Goal: Task Accomplishment & Management: Manage account settings

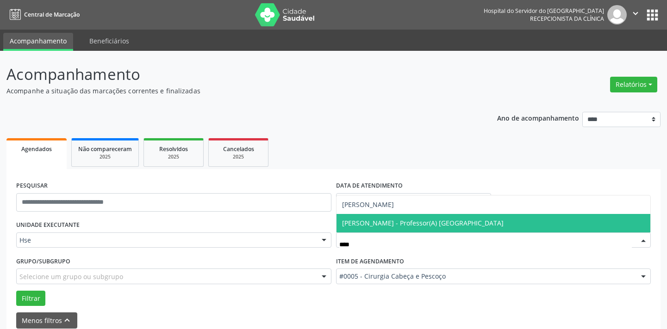
scroll to position [44, 0]
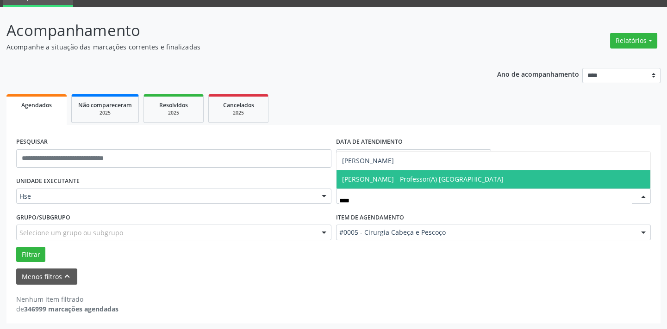
click at [394, 180] on span "[PERSON_NAME] - Professor(A) [GEOGRAPHIC_DATA]" at bounding box center [422, 179] width 161 height 9
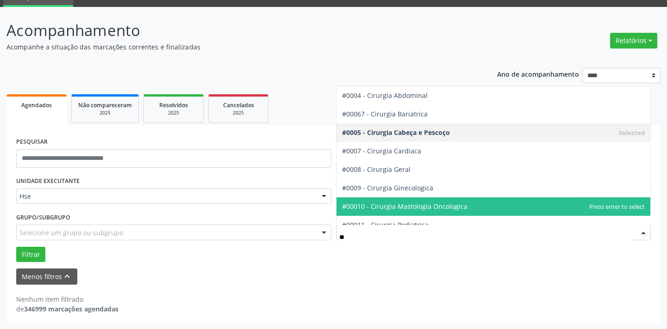
type input "***"
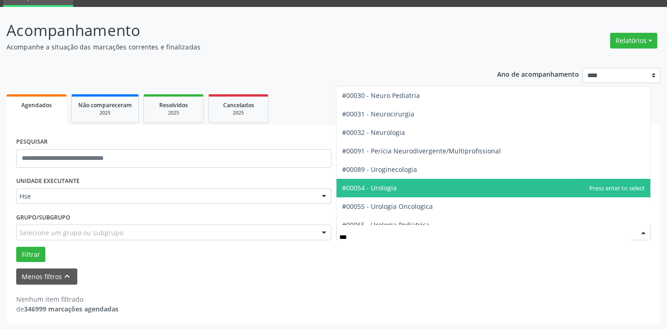
click at [416, 186] on span "#00054 - Urologia" at bounding box center [493, 188] width 314 height 19
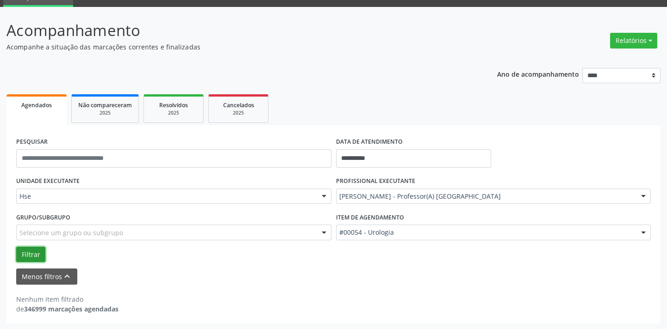
click at [28, 253] on button "Filtrar" at bounding box center [30, 255] width 29 height 16
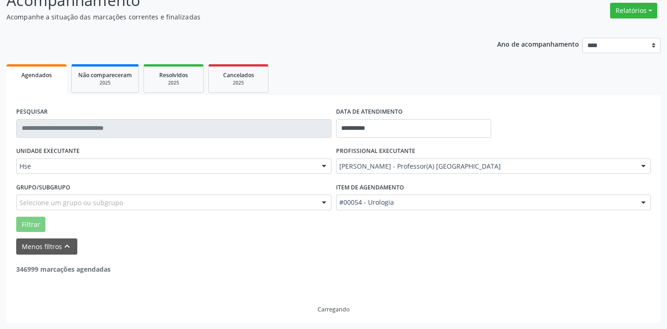
scroll to position [42, 0]
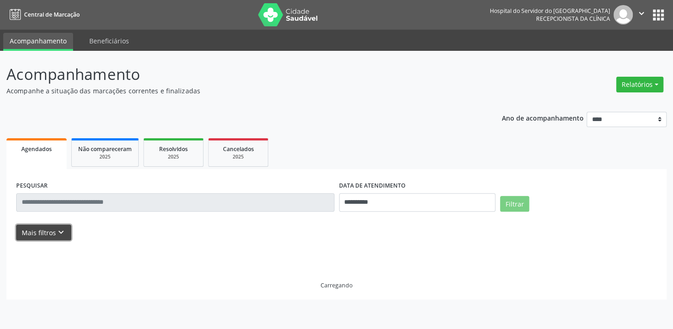
click at [42, 232] on button "Mais filtros keyboard_arrow_down" at bounding box center [43, 233] width 55 height 16
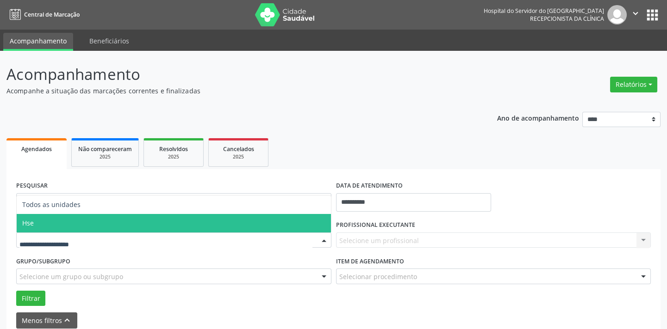
click at [34, 226] on span "Hse" at bounding box center [174, 223] width 314 height 19
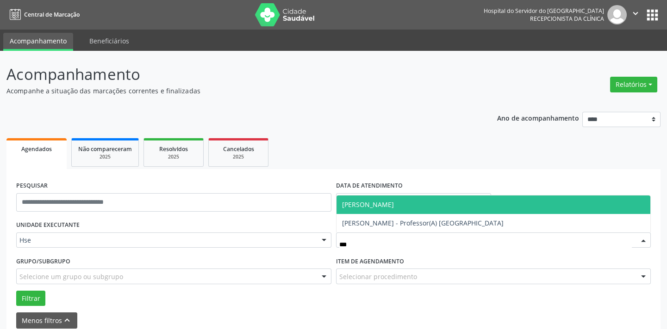
type input "****"
click at [394, 205] on span "[PERSON_NAME]" at bounding box center [368, 204] width 52 height 9
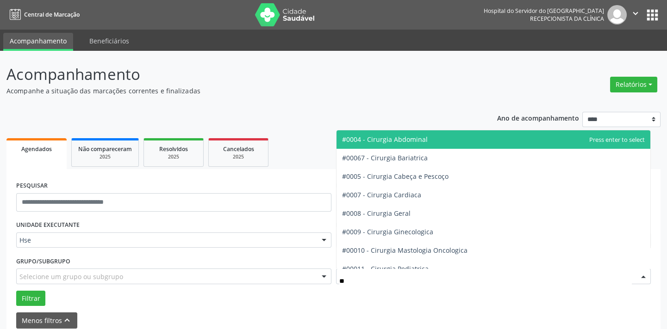
type input "***"
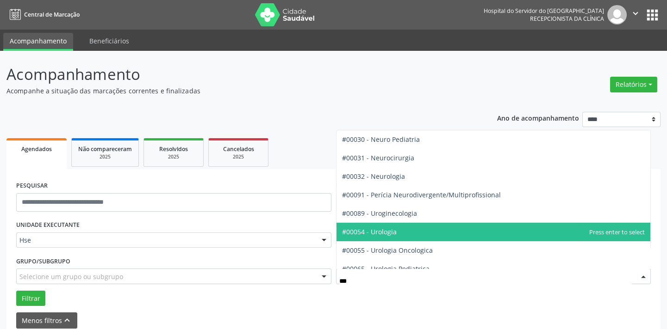
click at [391, 231] on span "#00054 - Urologia" at bounding box center [369, 232] width 55 height 9
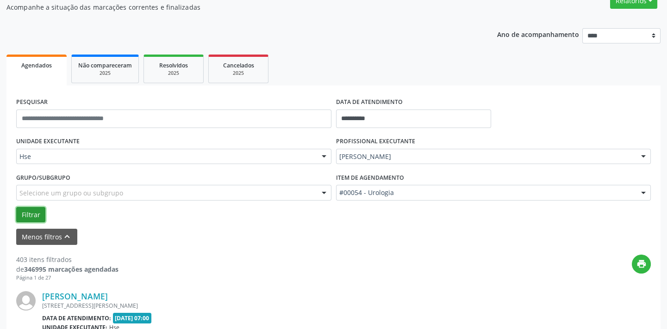
click at [30, 212] on button "Filtrar" at bounding box center [30, 215] width 29 height 16
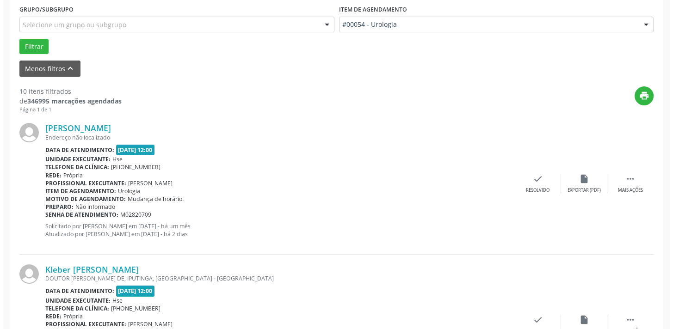
scroll to position [294, 0]
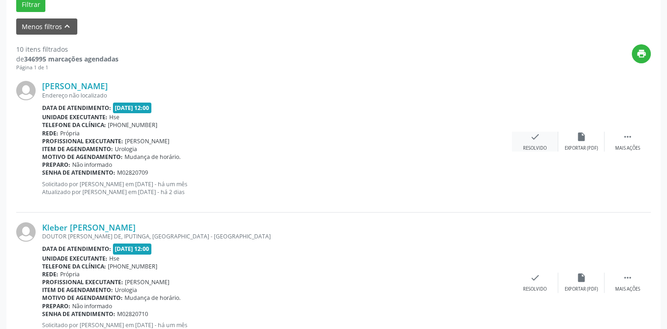
click at [529, 148] on div "Resolvido" at bounding box center [535, 148] width 24 height 6
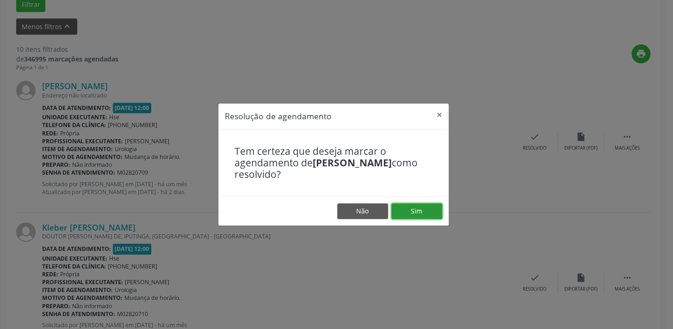
click at [404, 211] on button "Sim" at bounding box center [416, 212] width 51 height 16
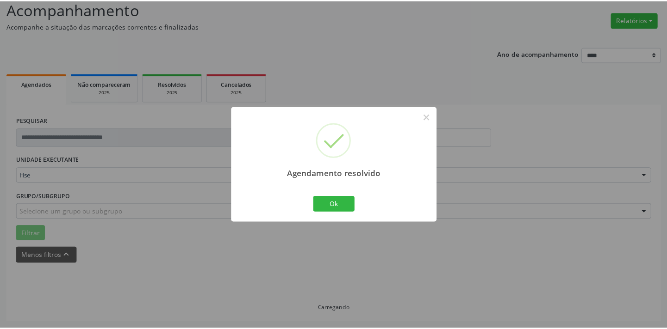
scroll to position [64, 0]
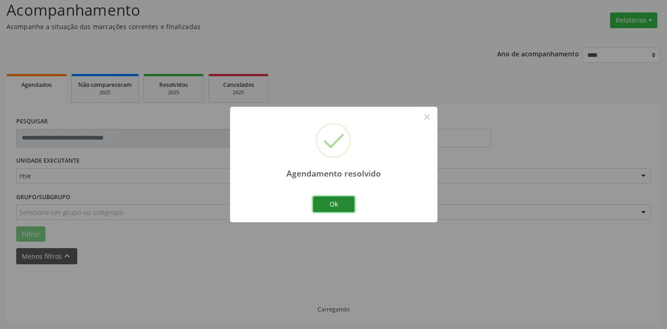
click at [338, 204] on button "Ok" at bounding box center [334, 205] width 42 height 16
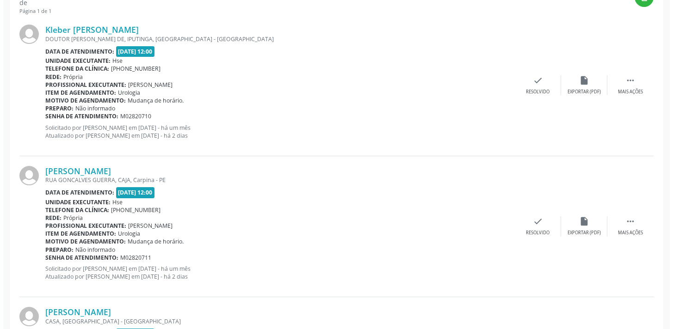
scroll to position [359, 0]
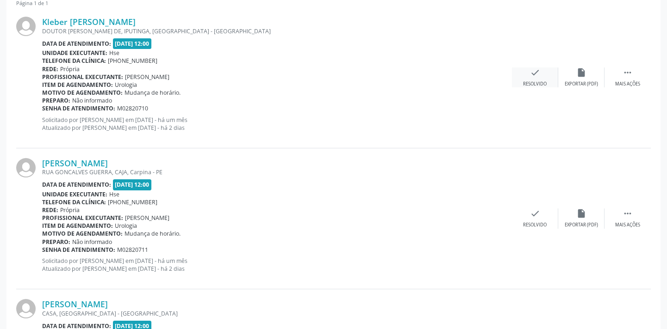
click at [532, 77] on icon "check" at bounding box center [535, 73] width 10 height 10
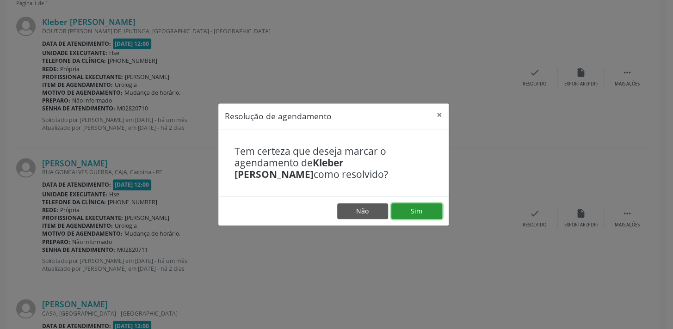
click at [422, 217] on button "Sim" at bounding box center [416, 212] width 51 height 16
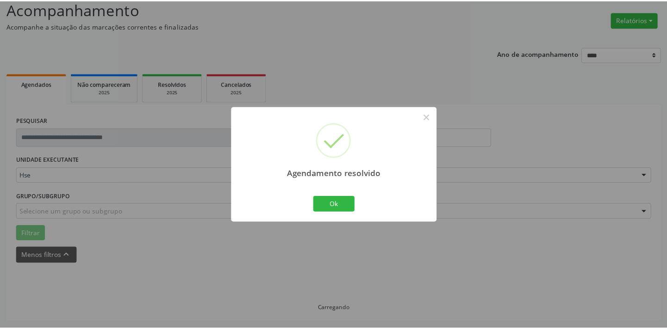
scroll to position [64, 0]
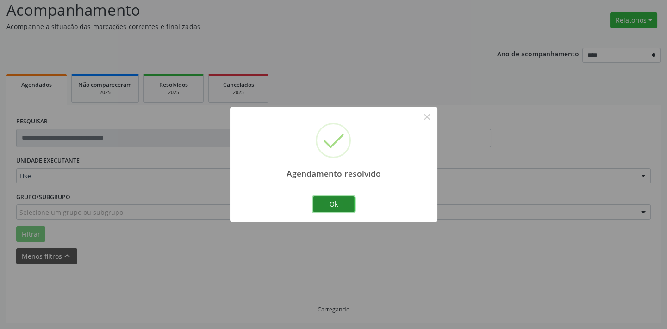
click at [338, 203] on button "Ok" at bounding box center [334, 205] width 42 height 16
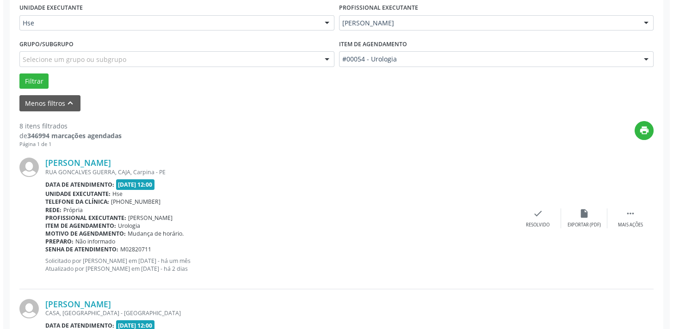
scroll to position [232, 0]
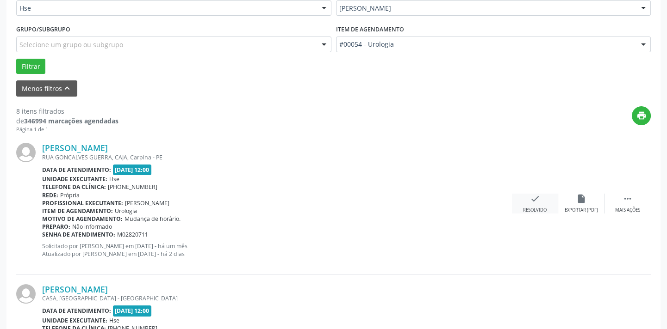
click at [538, 207] on div "Resolvido" at bounding box center [535, 210] width 24 height 6
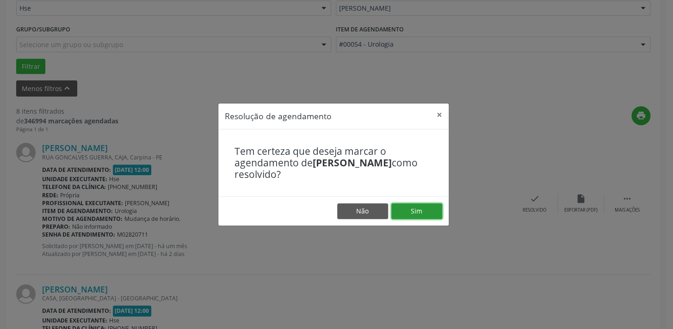
click at [416, 212] on button "Sim" at bounding box center [416, 212] width 51 height 16
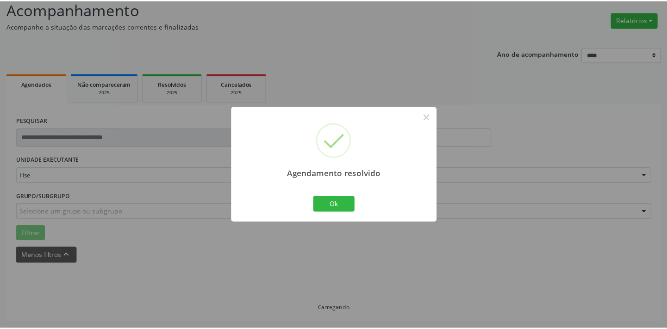
scroll to position [64, 0]
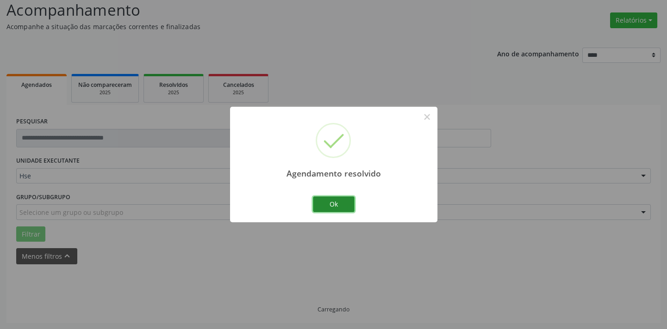
click at [334, 207] on button "Ok" at bounding box center [334, 205] width 42 height 16
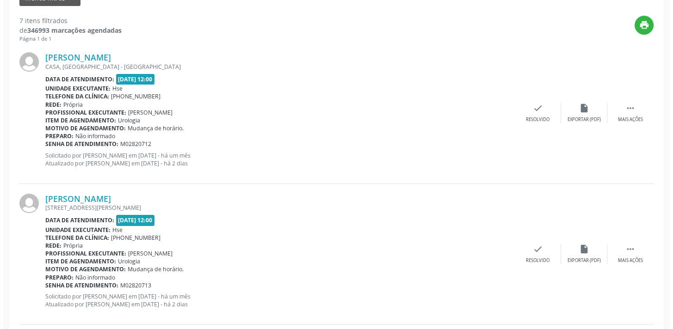
scroll to position [326, 0]
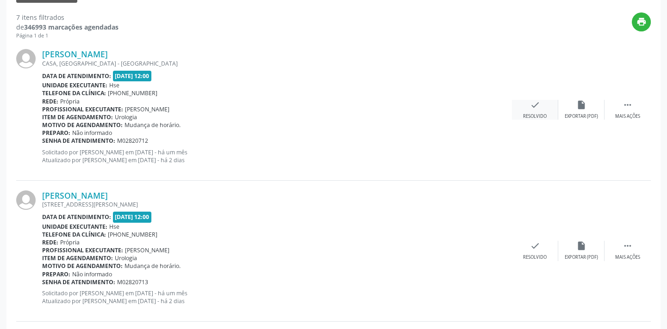
click at [535, 115] on div "Resolvido" at bounding box center [535, 116] width 24 height 6
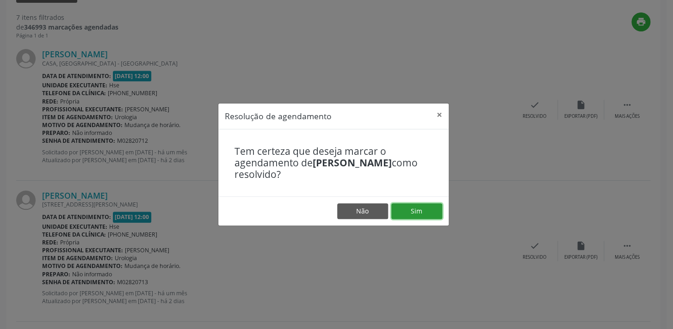
click at [426, 212] on button "Sim" at bounding box center [416, 212] width 51 height 16
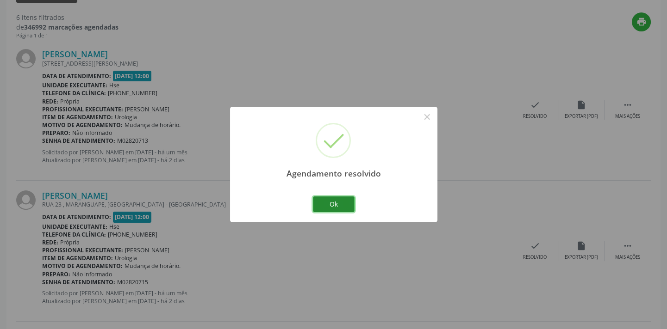
click at [341, 198] on button "Ok" at bounding box center [334, 205] width 42 height 16
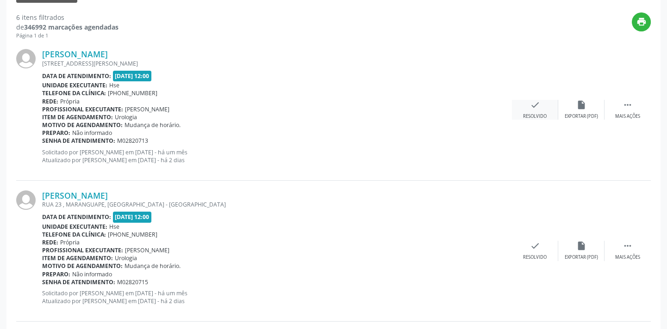
click at [539, 113] on div "Resolvido" at bounding box center [535, 116] width 24 height 6
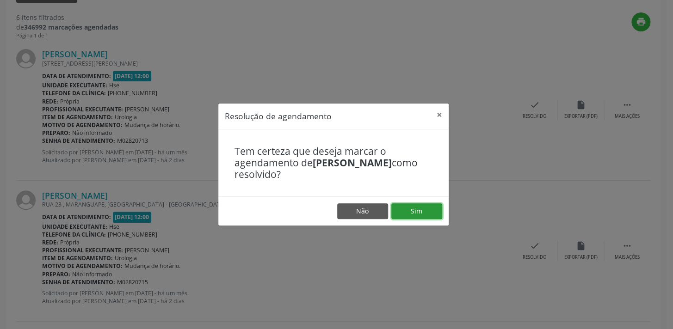
click at [420, 208] on button "Sim" at bounding box center [416, 212] width 51 height 16
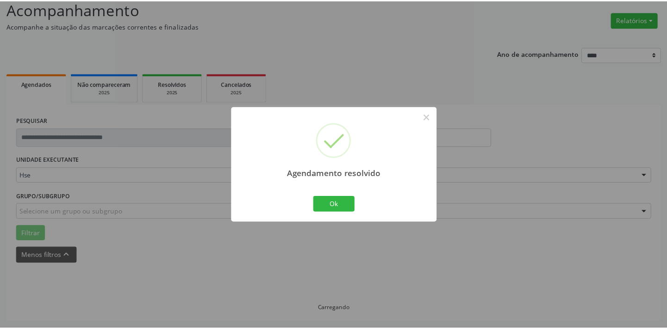
scroll to position [64, 0]
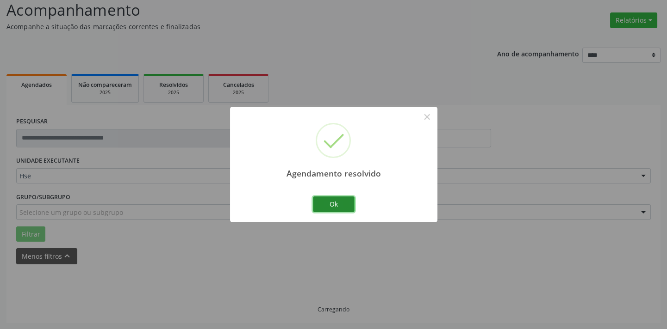
click at [348, 204] on button "Ok" at bounding box center [334, 205] width 42 height 16
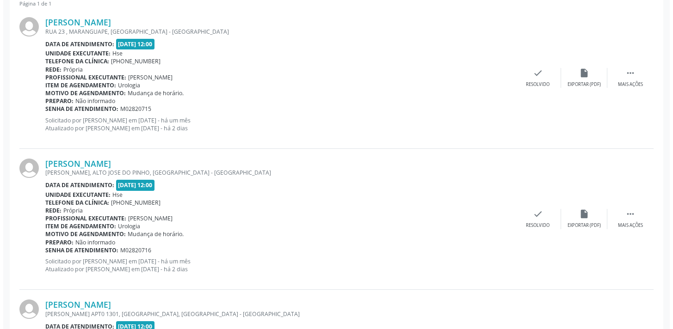
scroll to position [359, 0]
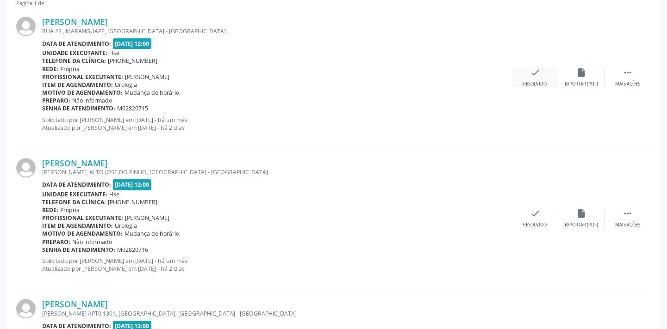
click at [534, 75] on icon "check" at bounding box center [535, 73] width 10 height 10
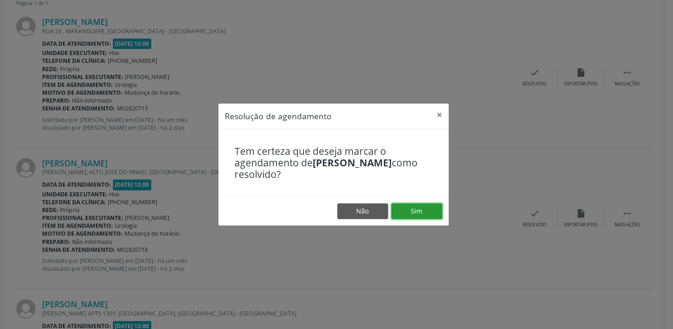
click at [416, 214] on button "Sim" at bounding box center [416, 212] width 51 height 16
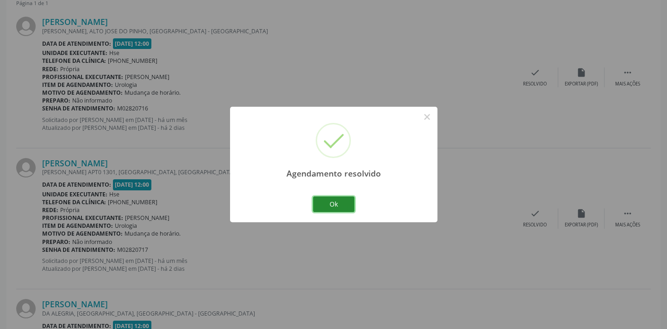
click at [332, 204] on button "Ok" at bounding box center [334, 205] width 42 height 16
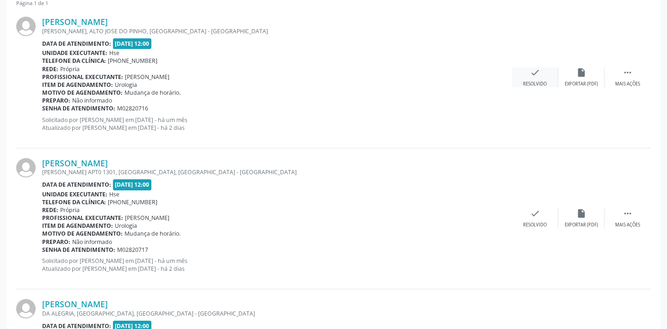
click at [540, 85] on div "Resolvido" at bounding box center [535, 84] width 24 height 6
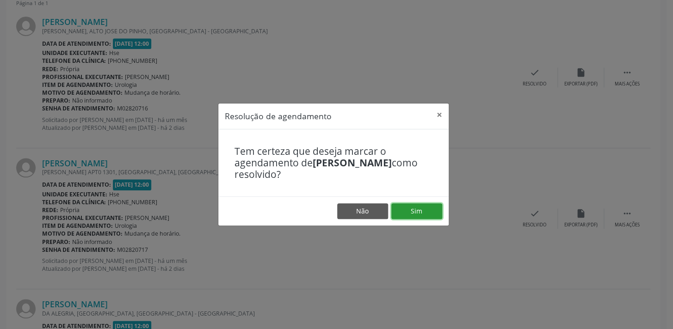
click at [427, 213] on button "Sim" at bounding box center [416, 212] width 51 height 16
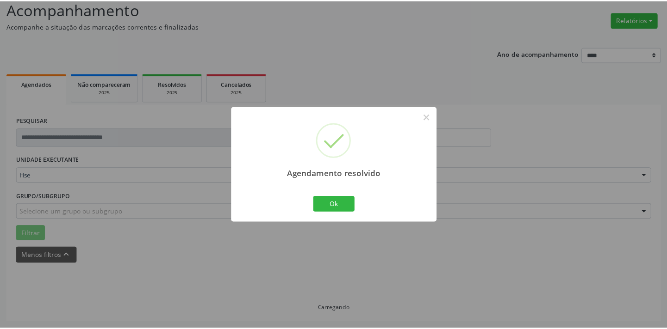
scroll to position [64, 0]
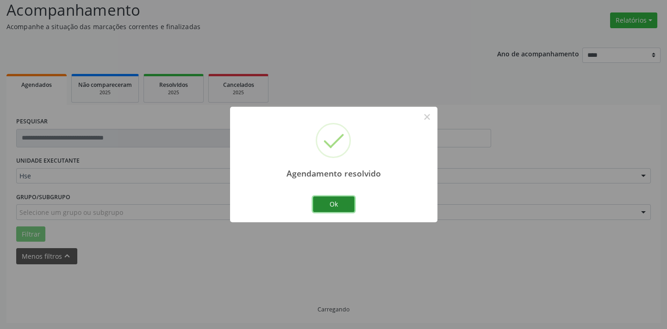
click at [337, 205] on button "Ok" at bounding box center [334, 205] width 42 height 16
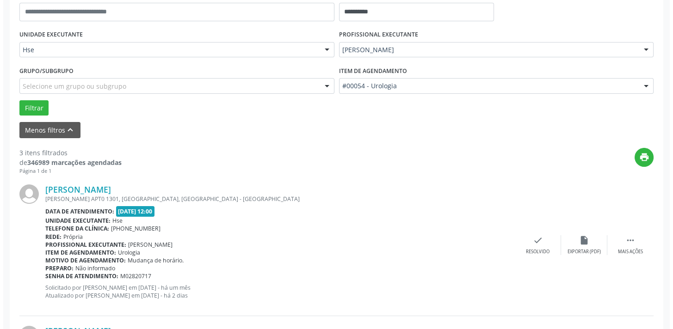
scroll to position [316, 0]
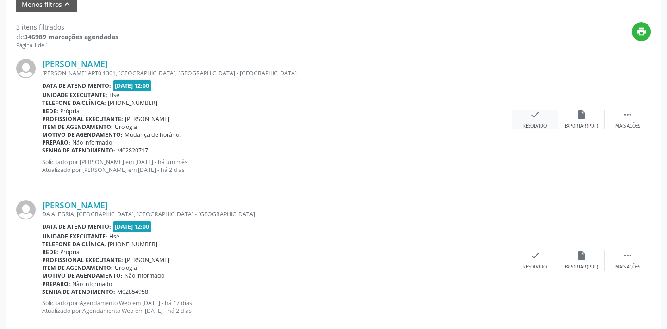
click at [539, 121] on div "check Resolvido" at bounding box center [535, 120] width 46 height 20
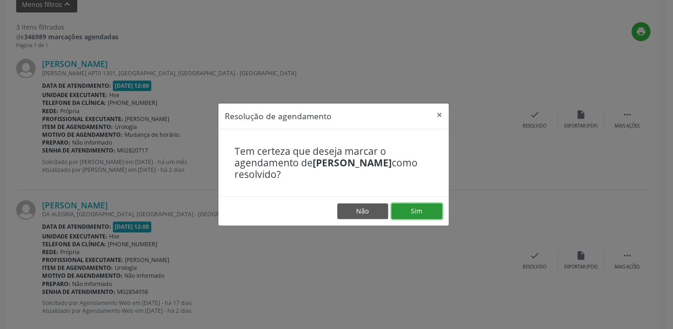
click at [412, 213] on button "Sim" at bounding box center [416, 212] width 51 height 16
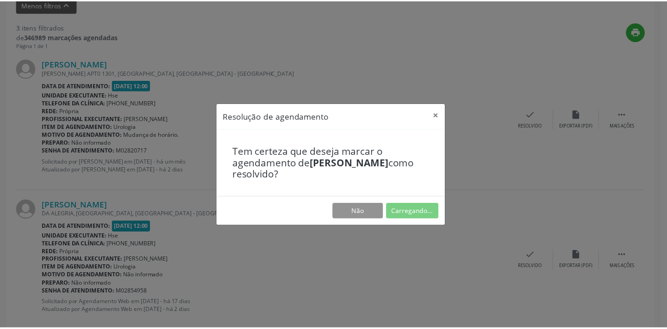
scroll to position [64, 0]
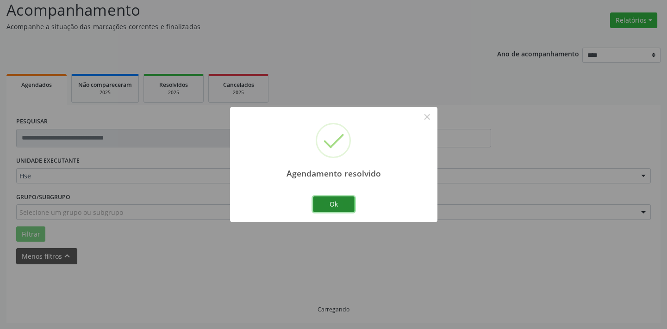
click at [334, 205] on button "Ok" at bounding box center [334, 205] width 42 height 16
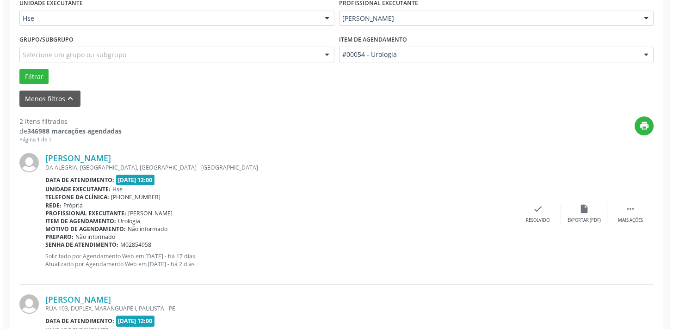
scroll to position [274, 0]
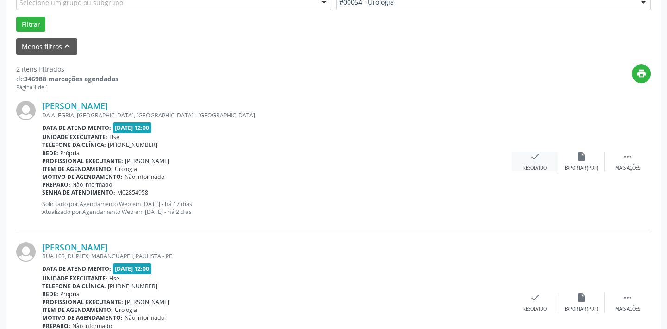
click at [533, 167] on div "Resolvido" at bounding box center [535, 168] width 24 height 6
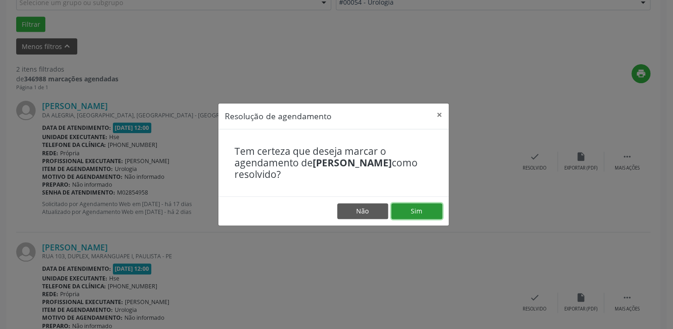
click at [414, 212] on button "Sim" at bounding box center [416, 212] width 51 height 16
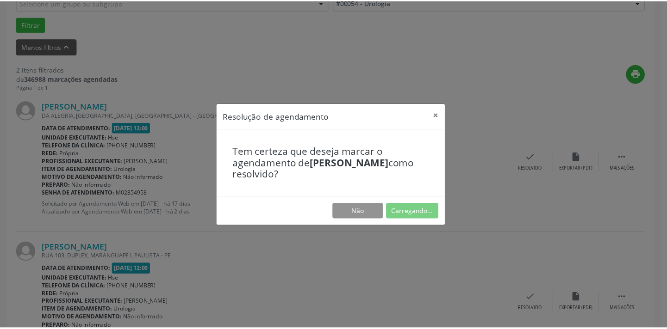
scroll to position [64, 0]
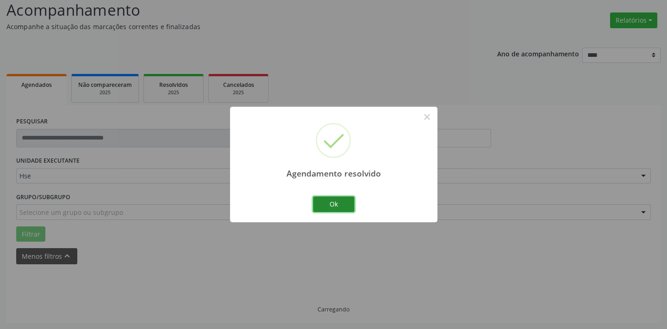
click at [340, 203] on button "Ok" at bounding box center [334, 205] width 42 height 16
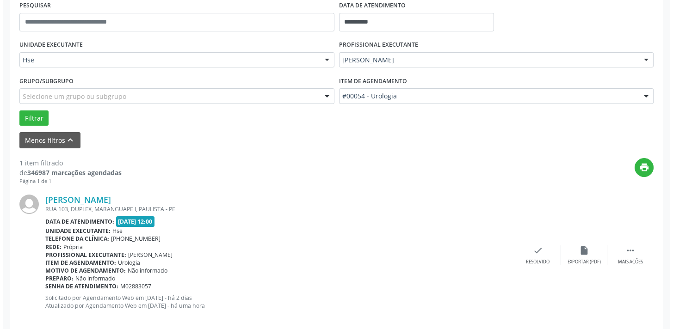
scroll to position [193, 0]
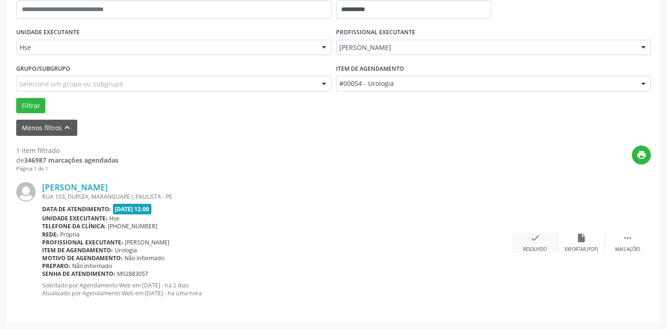
click at [541, 247] on div "Resolvido" at bounding box center [535, 250] width 24 height 6
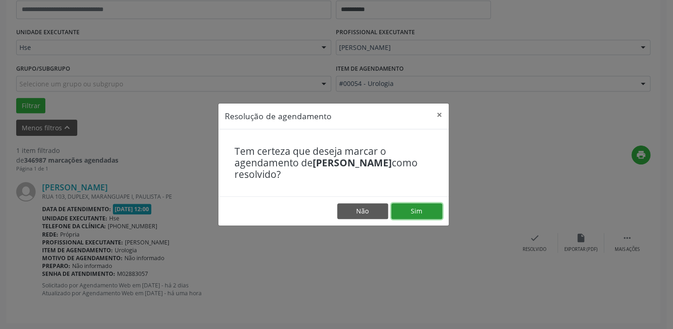
click at [426, 215] on button "Sim" at bounding box center [416, 212] width 51 height 16
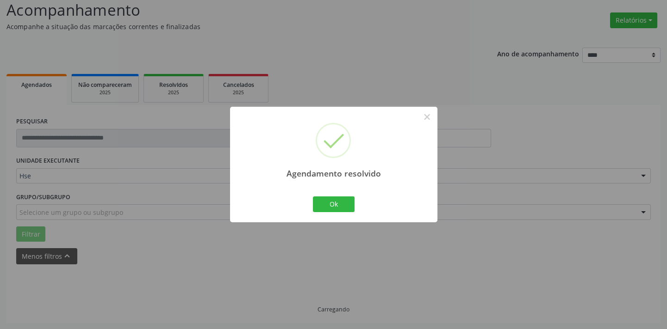
scroll to position [44, 0]
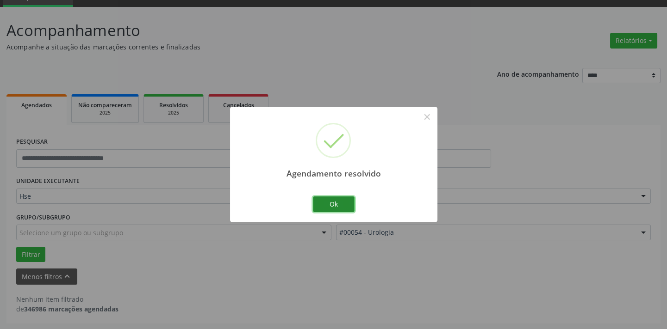
click at [341, 206] on button "Ok" at bounding box center [334, 205] width 42 height 16
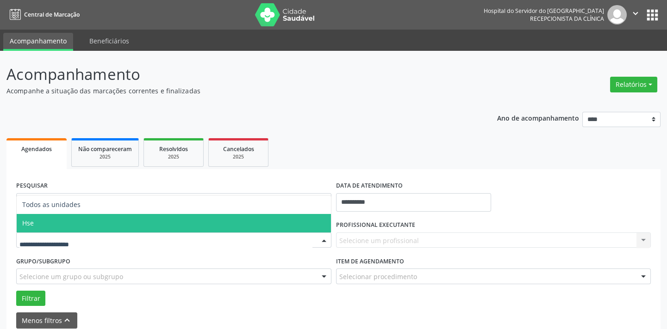
click at [42, 220] on span "Hse" at bounding box center [174, 223] width 314 height 19
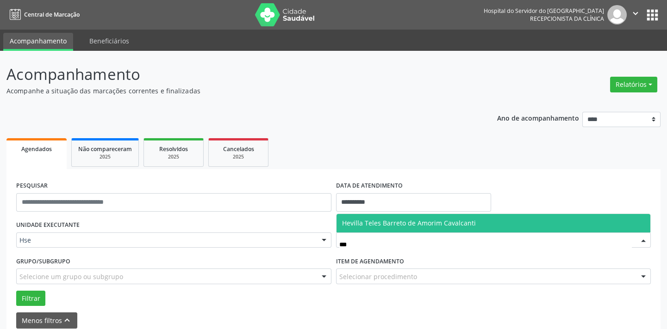
type input "****"
click at [415, 222] on span "Hevilla Teles Barreto de Amorim Cavalcanti" at bounding box center [409, 223] width 134 height 9
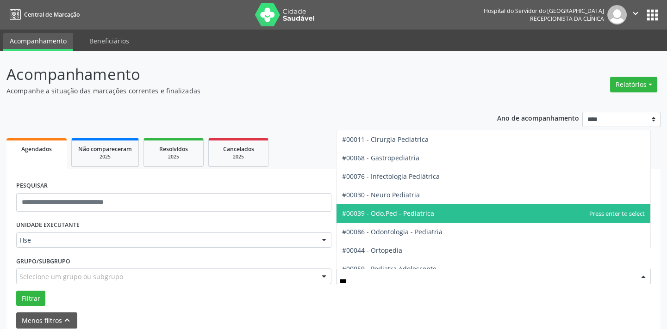
type input "****"
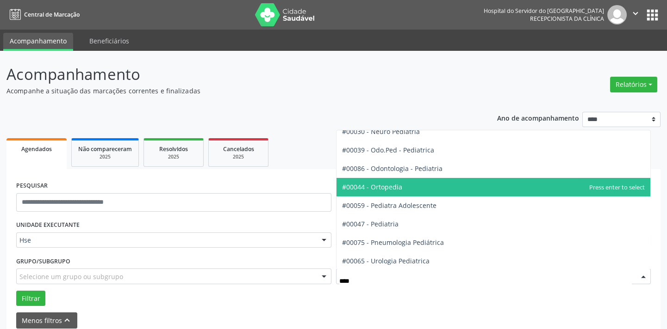
scroll to position [65, 0]
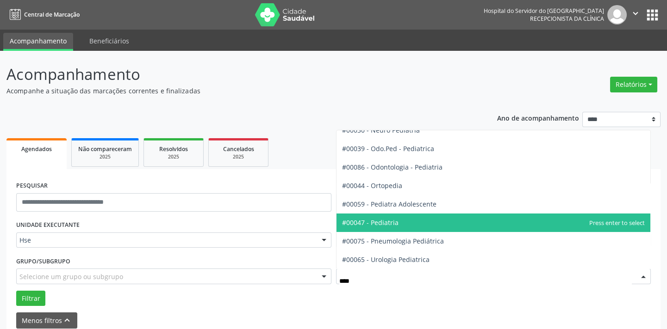
click at [392, 224] on span "#00047 - Pediatria" at bounding box center [370, 222] width 56 height 9
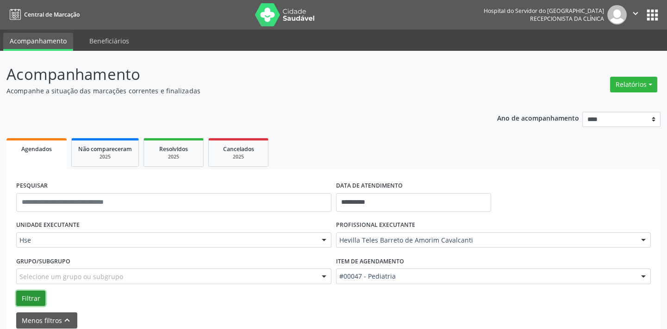
click at [24, 299] on button "Filtrar" at bounding box center [30, 299] width 29 height 16
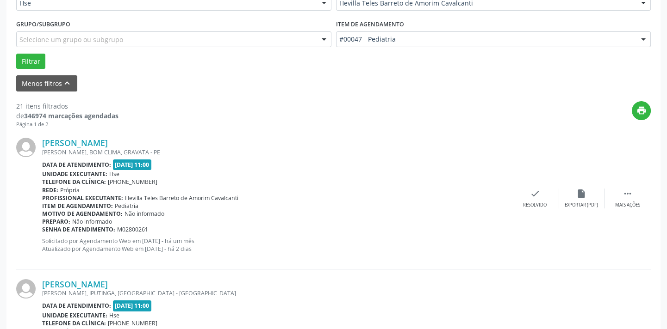
scroll to position [252, 0]
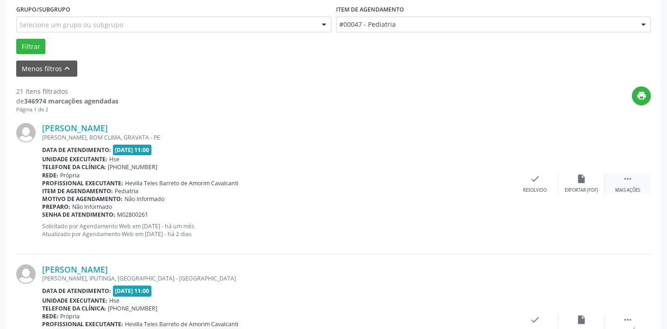
click at [626, 187] on div "Mais ações" at bounding box center [627, 190] width 25 height 6
click at [581, 187] on div "Não compareceu" at bounding box center [580, 190] width 39 height 6
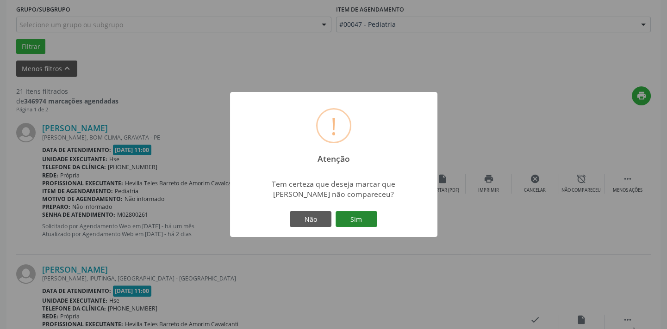
click at [367, 224] on button "Sim" at bounding box center [356, 219] width 42 height 16
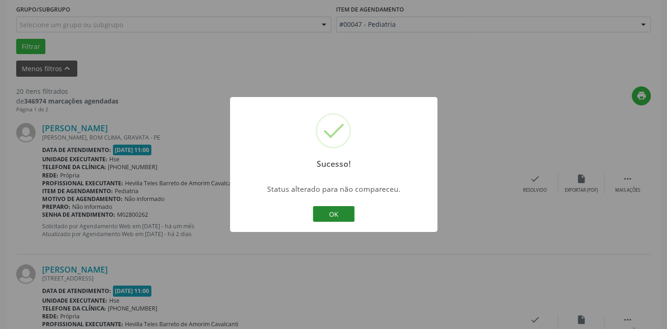
click at [335, 214] on button "OK" at bounding box center [334, 214] width 42 height 16
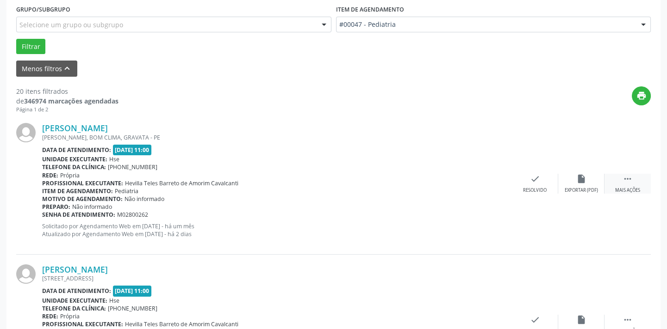
click at [626, 183] on icon "" at bounding box center [627, 179] width 10 height 10
click at [576, 182] on icon "alarm_off" at bounding box center [581, 179] width 10 height 10
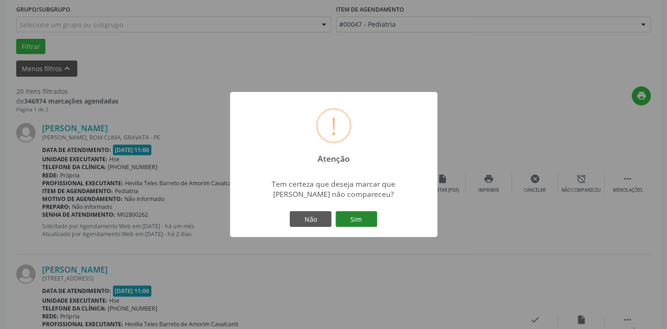
click at [357, 222] on button "Sim" at bounding box center [356, 219] width 42 height 16
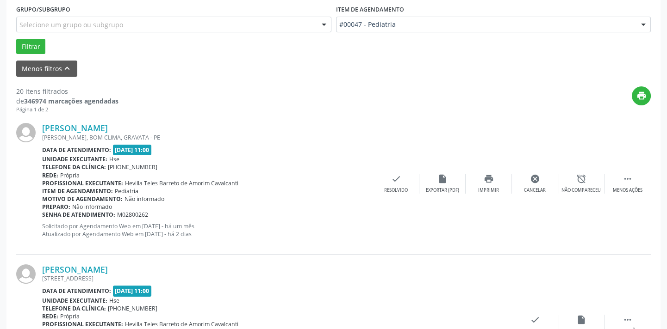
scroll to position [74, 0]
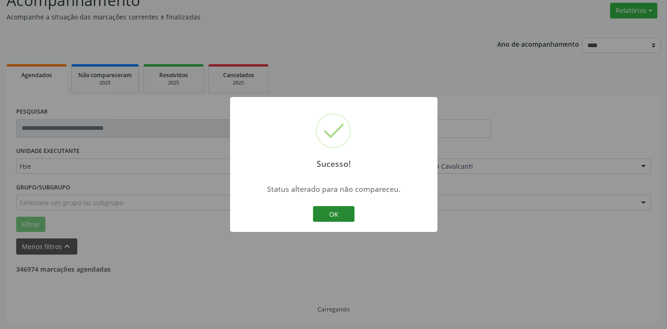
click at [336, 217] on button "OK" at bounding box center [334, 214] width 42 height 16
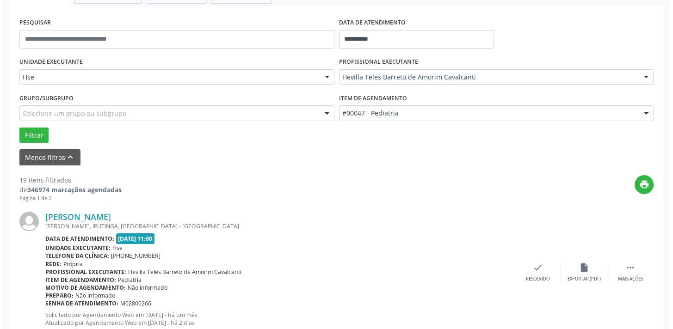
scroll to position [242, 0]
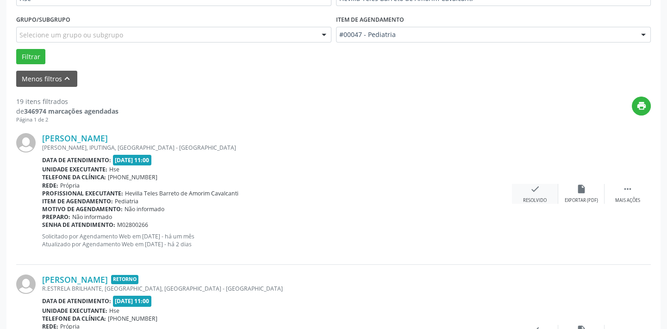
click at [528, 195] on div "check Resolvido" at bounding box center [535, 194] width 46 height 20
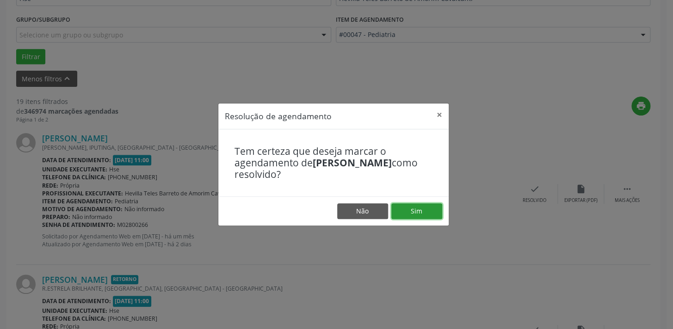
click at [409, 212] on button "Sim" at bounding box center [416, 212] width 51 height 16
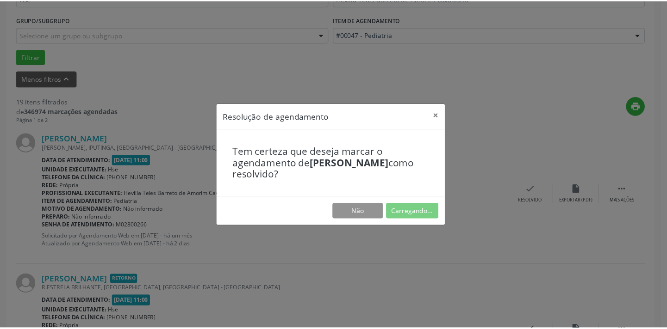
scroll to position [64, 0]
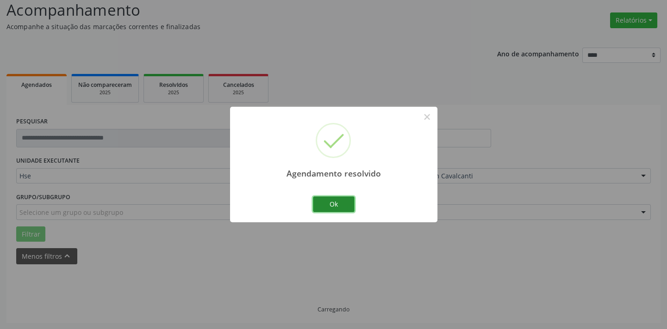
click at [338, 208] on button "Ok" at bounding box center [334, 205] width 42 height 16
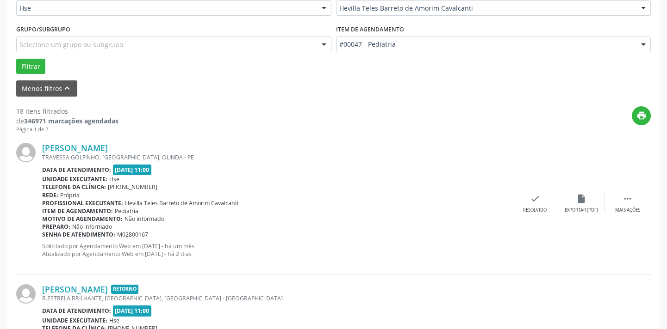
scroll to position [316, 0]
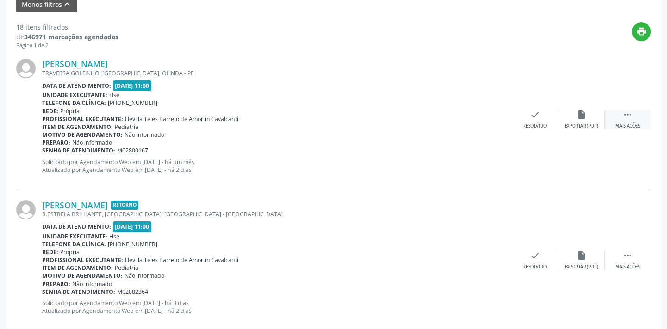
click at [624, 118] on icon "" at bounding box center [627, 115] width 10 height 10
click at [577, 116] on icon "alarm_off" at bounding box center [581, 115] width 10 height 10
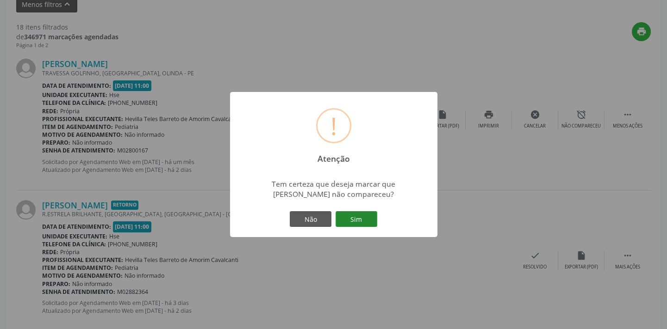
click at [357, 220] on button "Sim" at bounding box center [356, 219] width 42 height 16
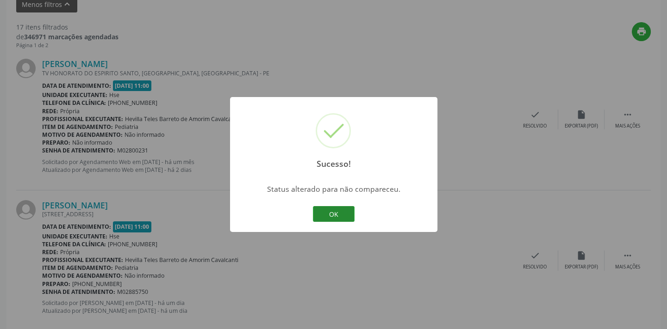
click at [337, 210] on button "OK" at bounding box center [334, 214] width 42 height 16
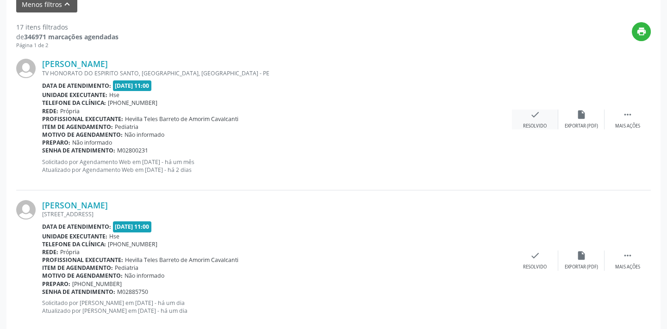
click at [539, 119] on div "check Resolvido" at bounding box center [535, 120] width 46 height 20
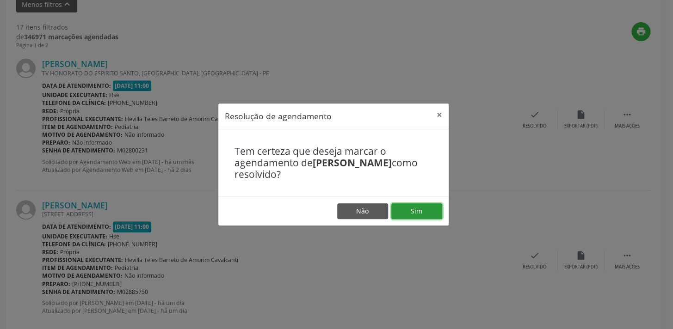
click at [417, 205] on button "Sim" at bounding box center [416, 212] width 51 height 16
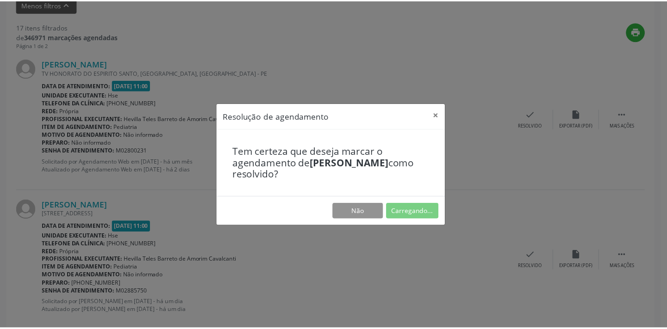
scroll to position [64, 0]
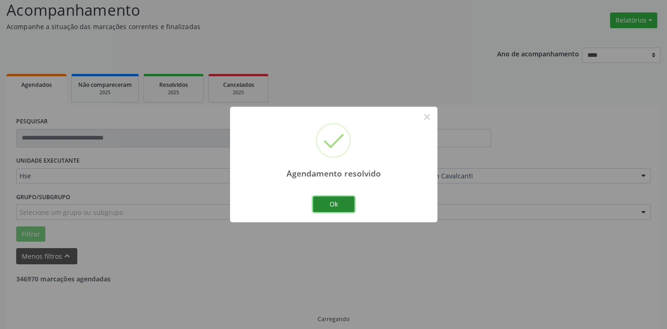
click at [326, 206] on button "Ok" at bounding box center [334, 205] width 42 height 16
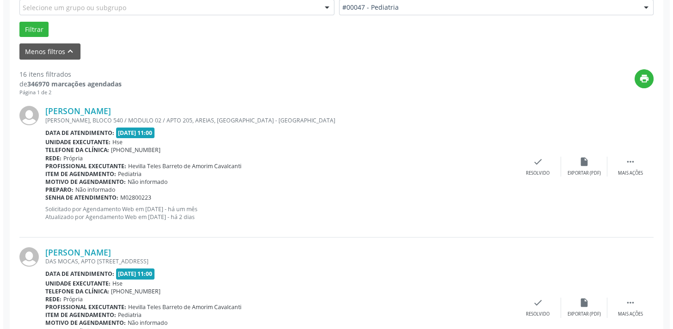
scroll to position [274, 0]
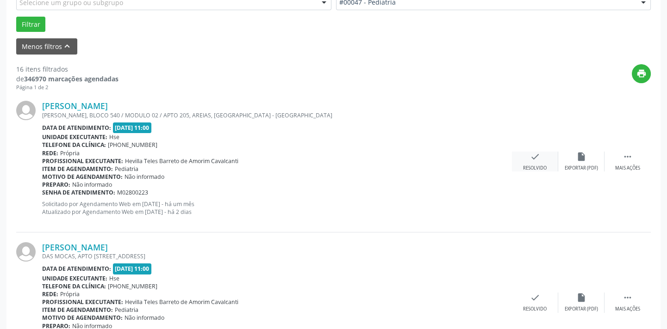
click at [543, 166] on div "Resolvido" at bounding box center [535, 168] width 24 height 6
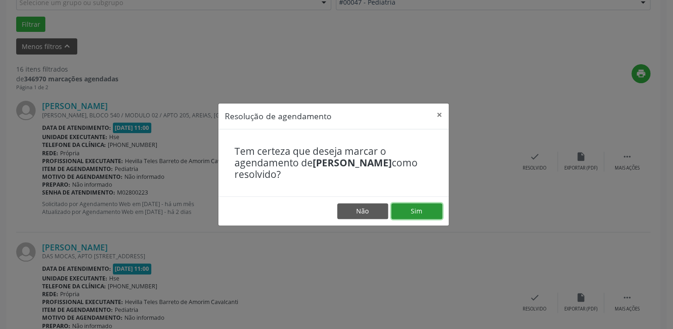
click at [417, 216] on button "Sim" at bounding box center [416, 212] width 51 height 16
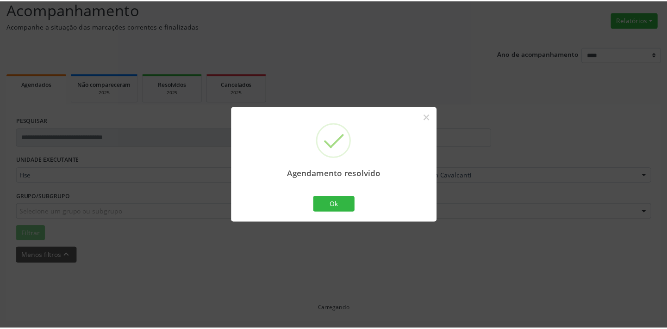
scroll to position [64, 0]
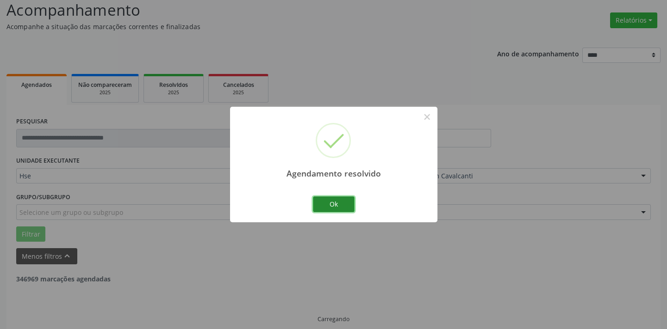
click at [321, 206] on button "Ok" at bounding box center [334, 205] width 42 height 16
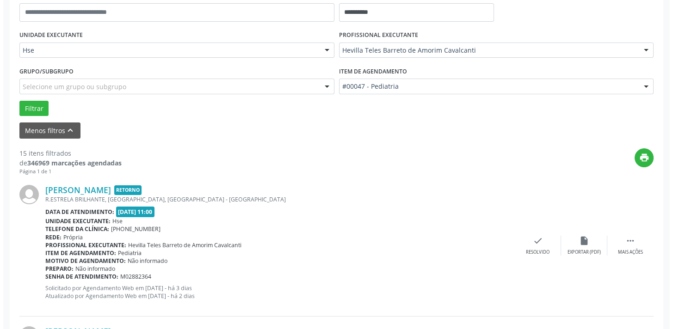
scroll to position [359, 0]
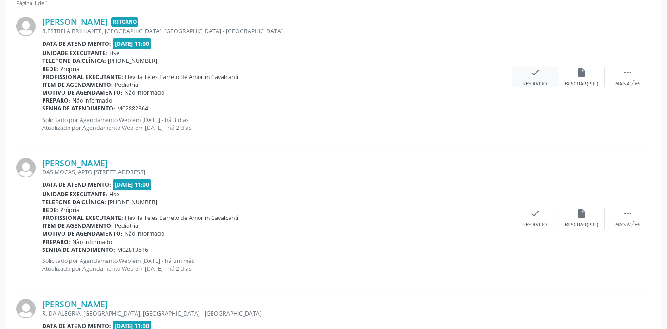
click at [534, 74] on icon "check" at bounding box center [535, 73] width 10 height 10
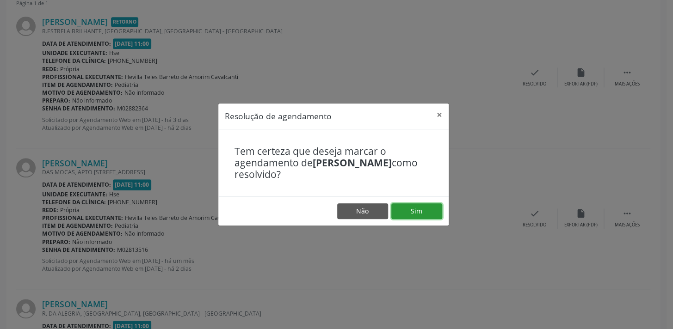
click at [415, 213] on button "Sim" at bounding box center [416, 212] width 51 height 16
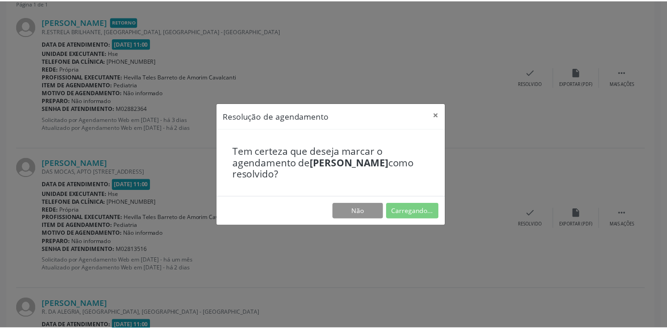
scroll to position [64, 0]
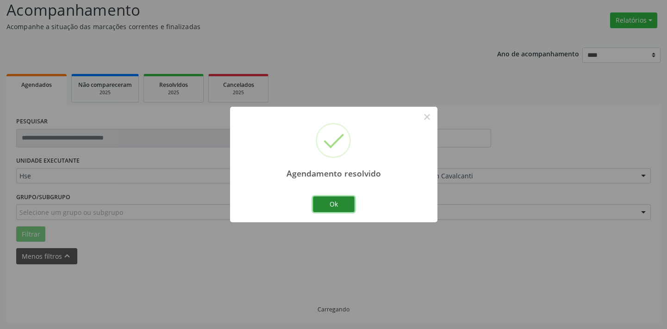
click at [328, 205] on button "Ok" at bounding box center [334, 205] width 42 height 16
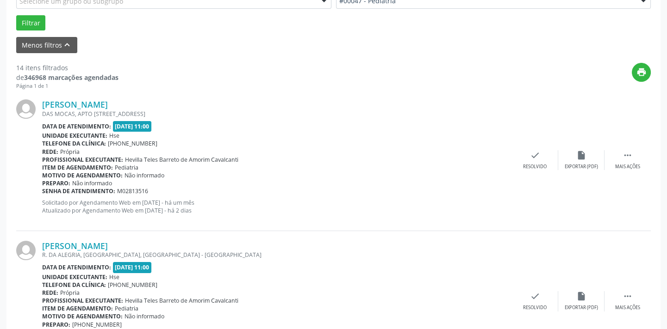
scroll to position [326, 0]
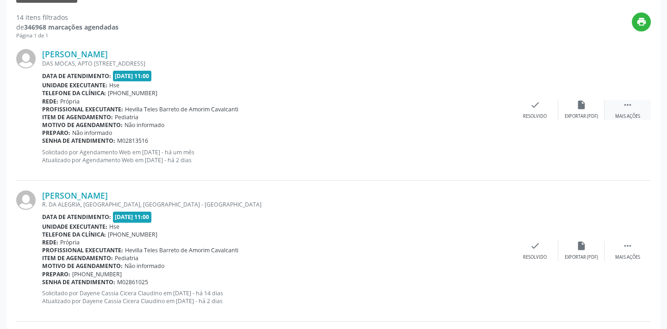
click at [627, 105] on icon "" at bounding box center [627, 105] width 10 height 10
click at [599, 105] on div "alarm_off Não compareceu" at bounding box center [581, 110] width 46 height 20
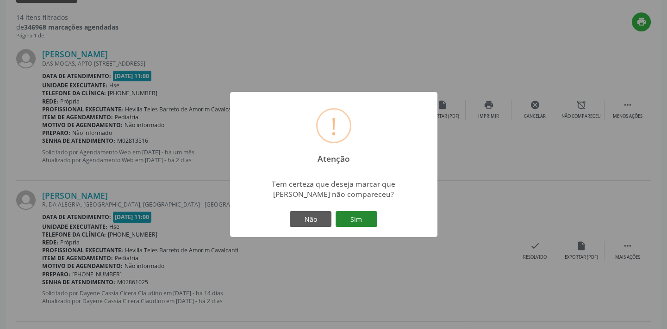
click at [356, 218] on button "Sim" at bounding box center [356, 219] width 42 height 16
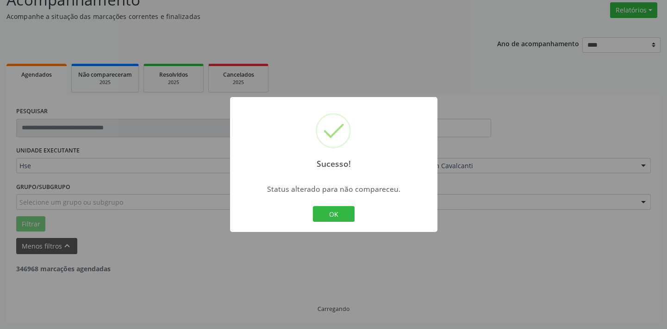
scroll to position [74, 0]
click at [339, 216] on button "OK" at bounding box center [334, 214] width 42 height 16
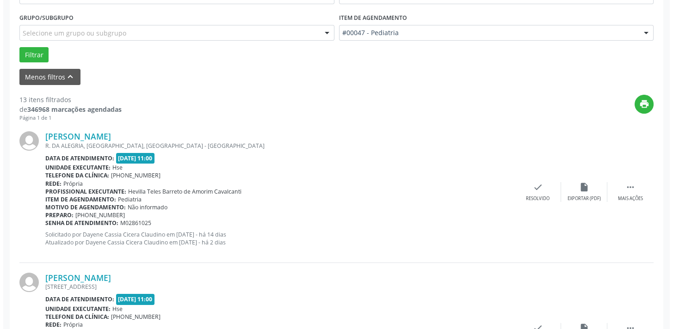
scroll to position [284, 0]
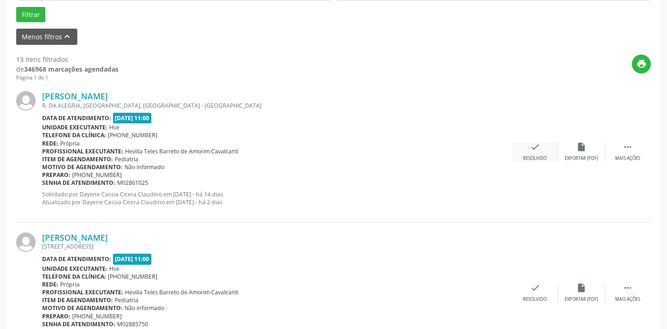
click at [536, 151] on icon "check" at bounding box center [535, 147] width 10 height 10
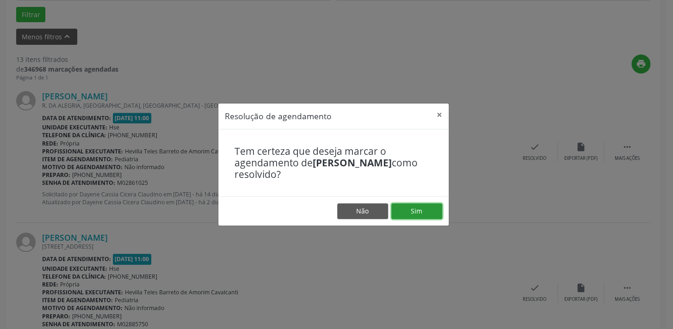
click at [426, 212] on button "Sim" at bounding box center [416, 212] width 51 height 16
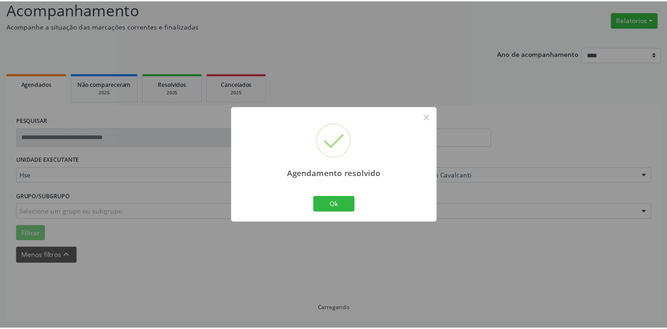
scroll to position [64, 0]
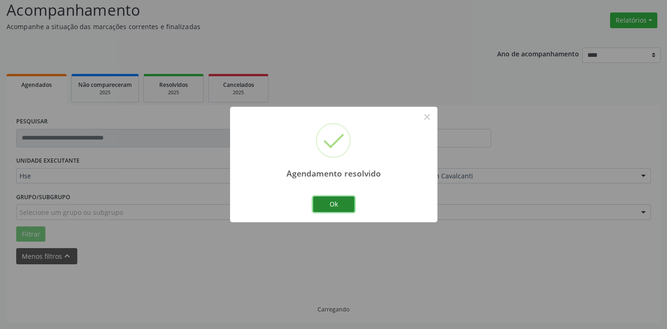
click at [334, 205] on button "Ok" at bounding box center [334, 205] width 42 height 16
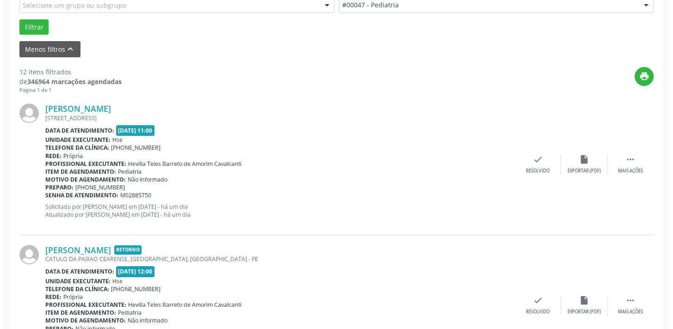
scroll to position [274, 0]
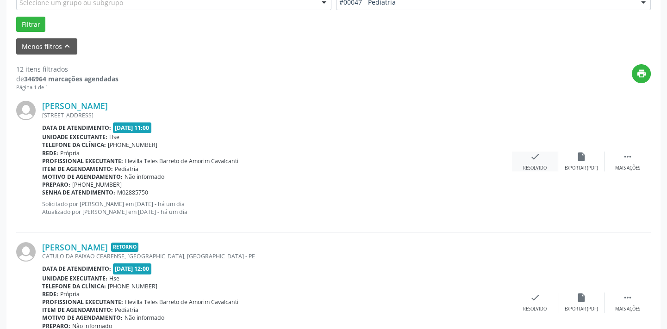
click at [536, 159] on icon "check" at bounding box center [535, 157] width 10 height 10
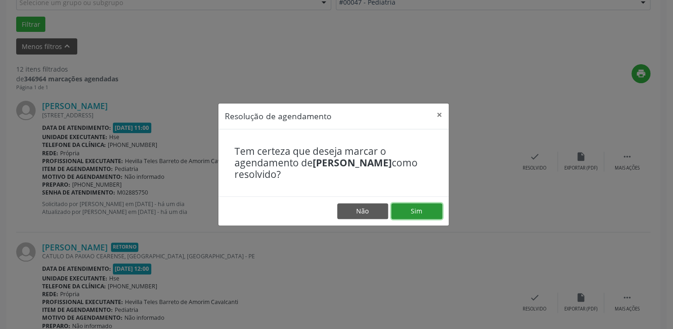
click at [423, 210] on button "Sim" at bounding box center [416, 212] width 51 height 16
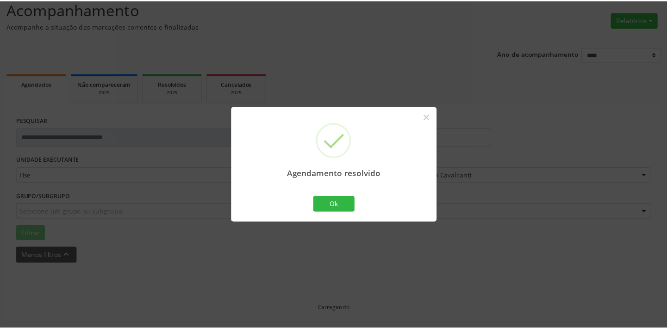
scroll to position [64, 0]
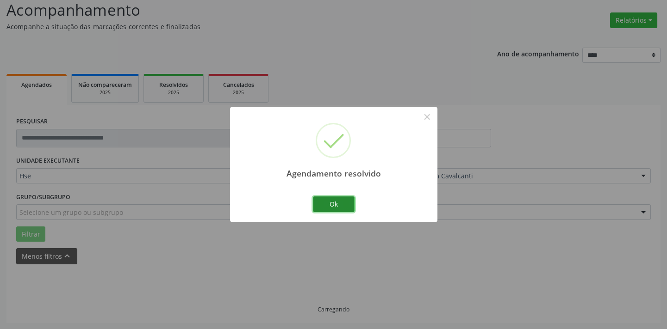
click at [342, 203] on button "Ok" at bounding box center [334, 205] width 42 height 16
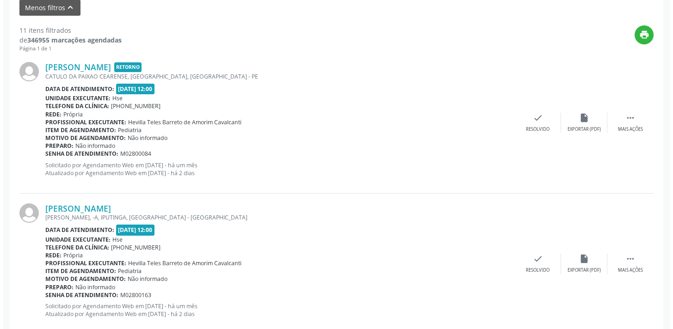
scroll to position [316, 0]
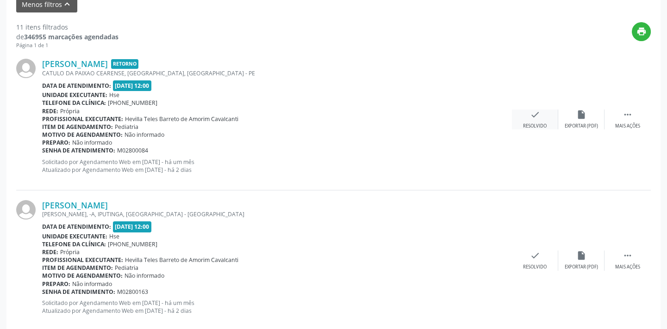
click at [537, 118] on icon "check" at bounding box center [535, 115] width 10 height 10
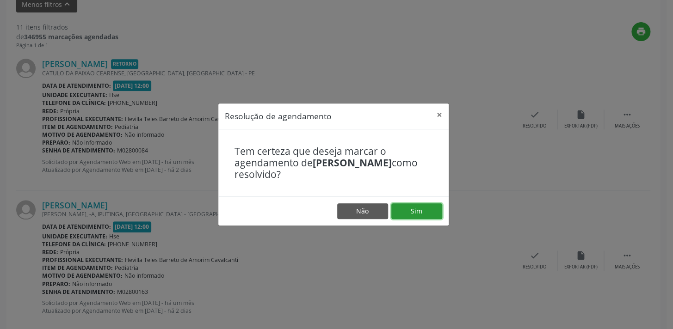
click at [428, 212] on button "Sim" at bounding box center [416, 212] width 51 height 16
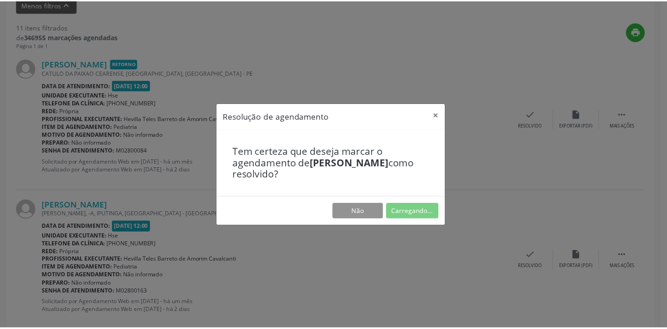
scroll to position [64, 0]
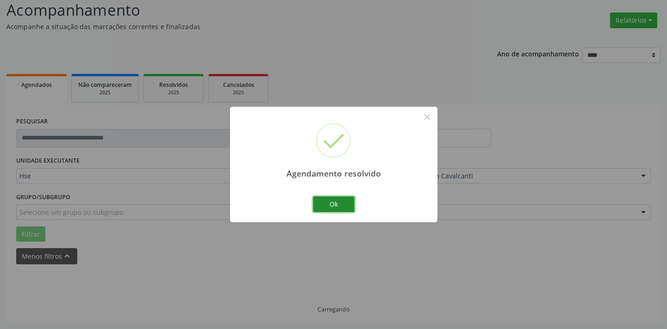
click at [337, 204] on button "Ok" at bounding box center [334, 205] width 42 height 16
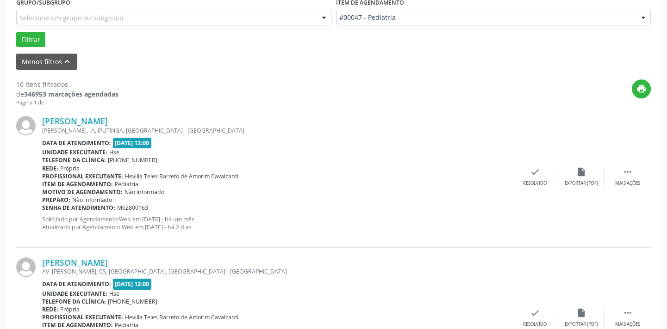
scroll to position [316, 0]
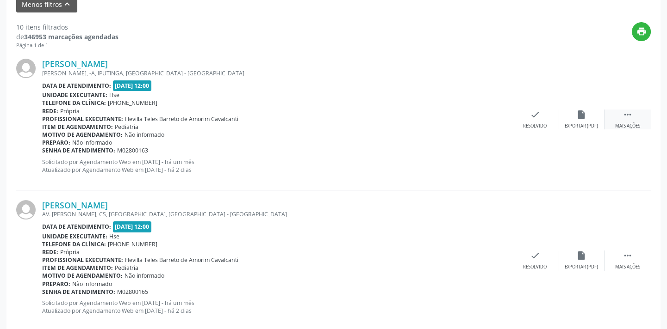
click at [623, 111] on icon "" at bounding box center [627, 115] width 10 height 10
click at [575, 123] on div "Não compareceu" at bounding box center [580, 126] width 39 height 6
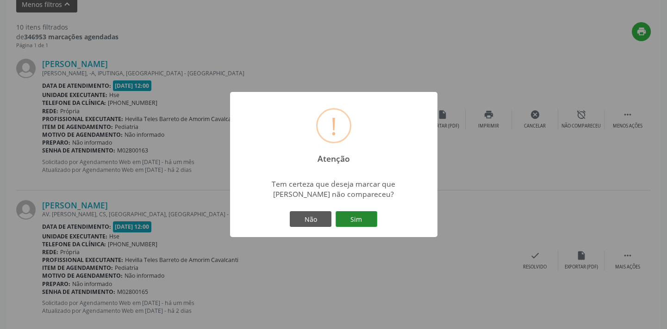
click at [359, 223] on button "Sim" at bounding box center [356, 219] width 42 height 16
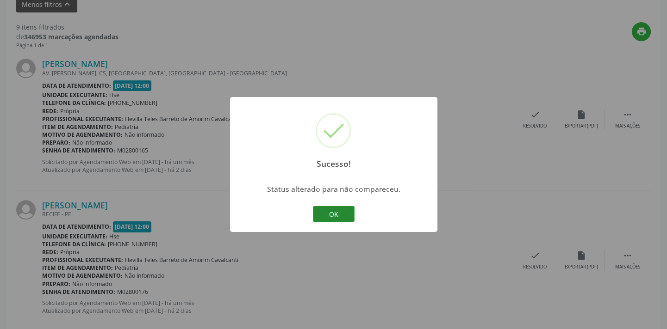
click at [342, 215] on button "OK" at bounding box center [334, 214] width 42 height 16
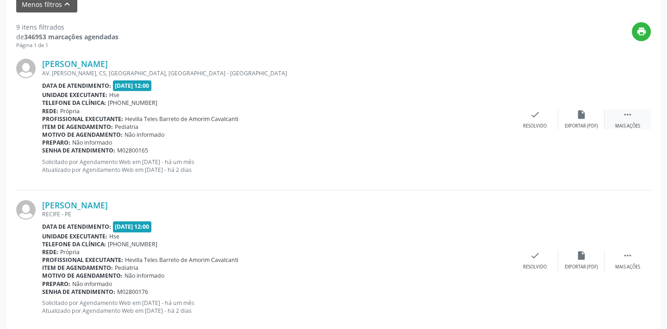
drag, startPoint x: 629, startPoint y: 114, endPoint x: 615, endPoint y: 119, distance: 14.6
click at [629, 114] on icon "" at bounding box center [627, 115] width 10 height 10
click at [572, 120] on div "alarm_off Não compareceu" at bounding box center [581, 120] width 46 height 20
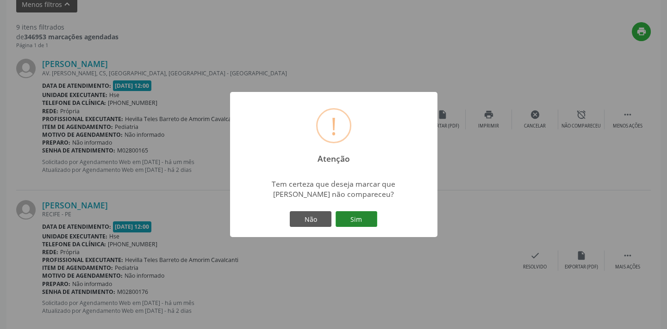
click at [354, 222] on button "Sim" at bounding box center [356, 219] width 42 height 16
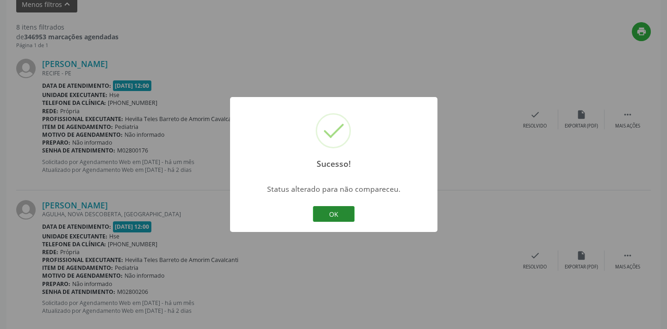
click at [338, 211] on button "OK" at bounding box center [334, 214] width 42 height 16
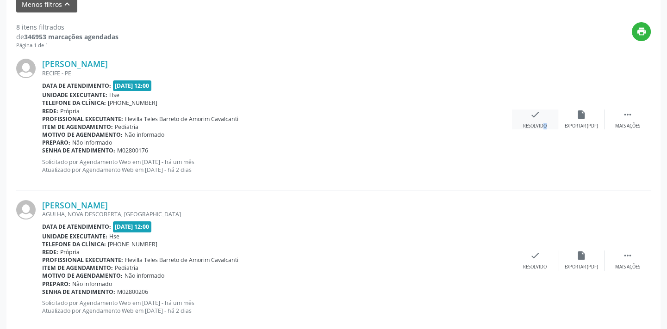
click at [536, 123] on div "Resolvido" at bounding box center [535, 126] width 24 height 6
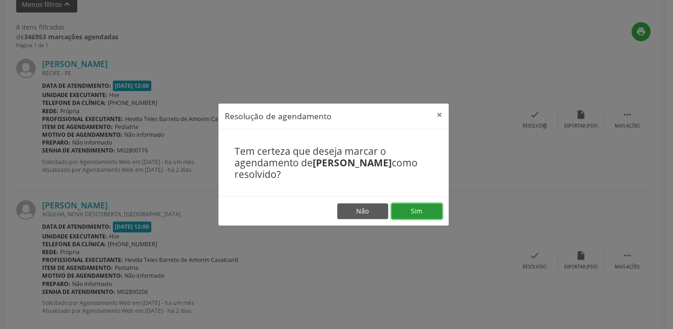
click at [419, 217] on button "Sim" at bounding box center [416, 212] width 51 height 16
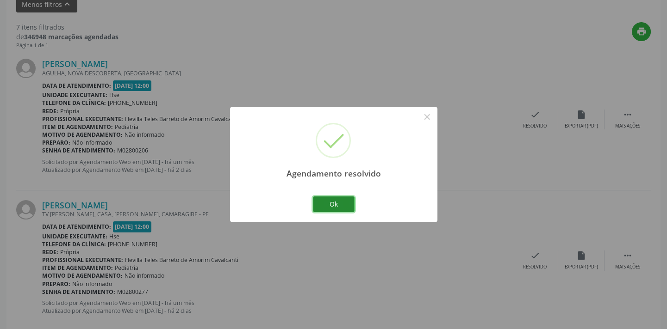
click at [340, 207] on button "Ok" at bounding box center [334, 205] width 42 height 16
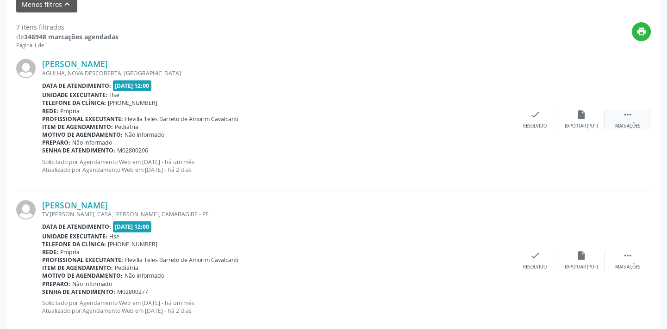
click at [622, 121] on div " Mais ações" at bounding box center [627, 120] width 46 height 20
click at [584, 121] on div "alarm_off Não compareceu" at bounding box center [581, 120] width 46 height 20
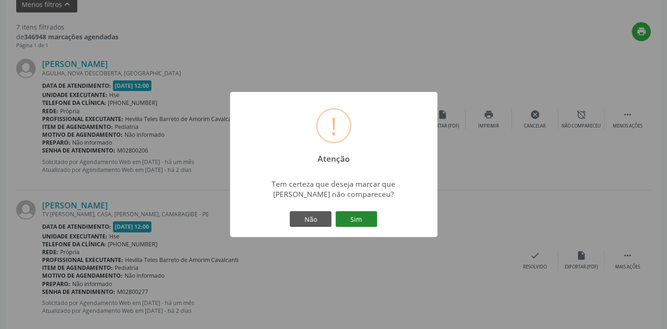
click at [345, 217] on button "Sim" at bounding box center [356, 219] width 42 height 16
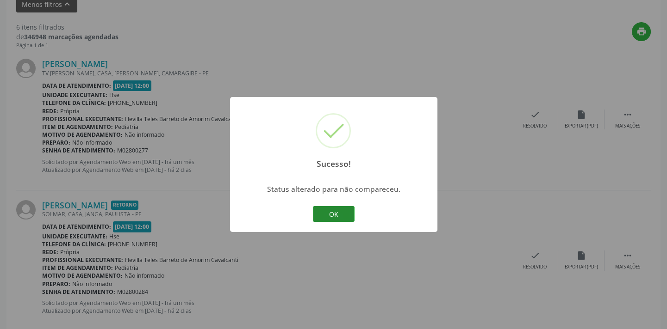
click at [324, 217] on button "OK" at bounding box center [334, 214] width 42 height 16
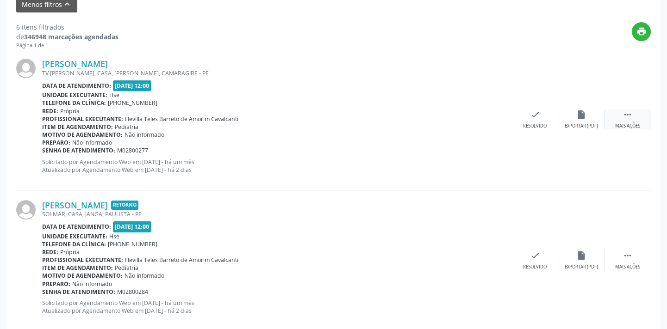
click at [623, 111] on icon "" at bounding box center [627, 115] width 10 height 10
click at [576, 111] on icon "alarm_off" at bounding box center [581, 115] width 10 height 10
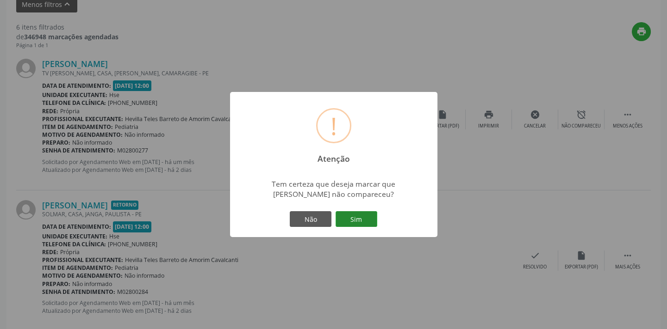
click at [356, 222] on button "Sim" at bounding box center [356, 219] width 42 height 16
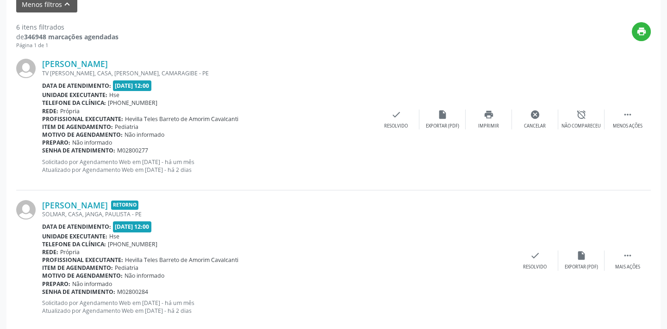
scroll to position [74, 0]
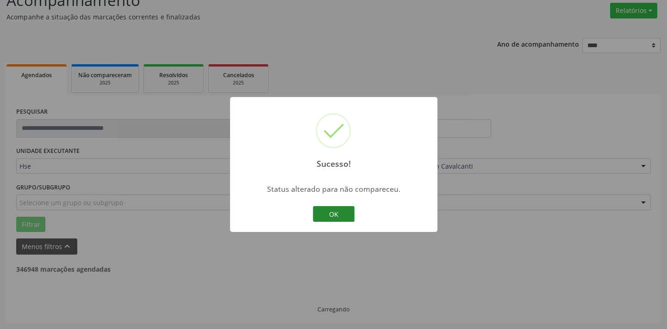
click at [332, 211] on button "OK" at bounding box center [334, 214] width 42 height 16
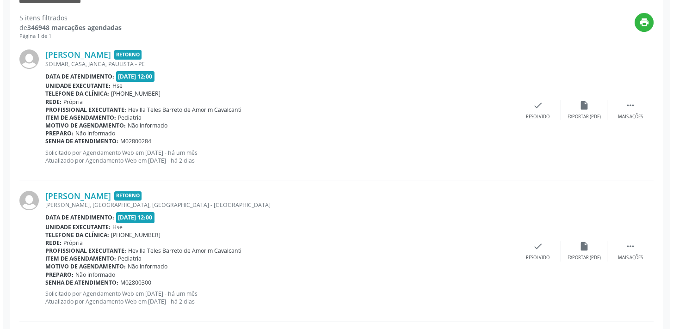
scroll to position [326, 0]
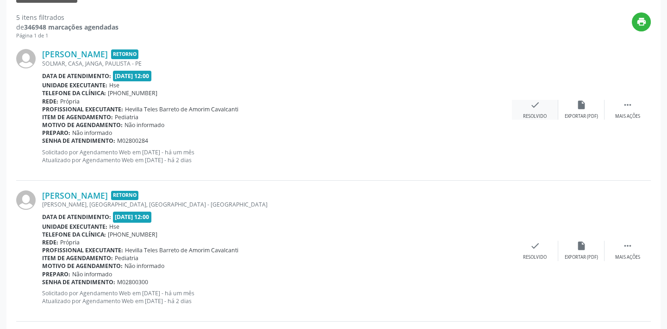
click at [538, 113] on div "Resolvido" at bounding box center [535, 116] width 24 height 6
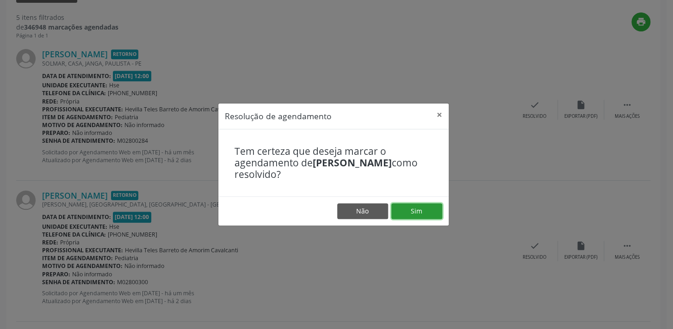
click at [411, 213] on button "Sim" at bounding box center [416, 212] width 51 height 16
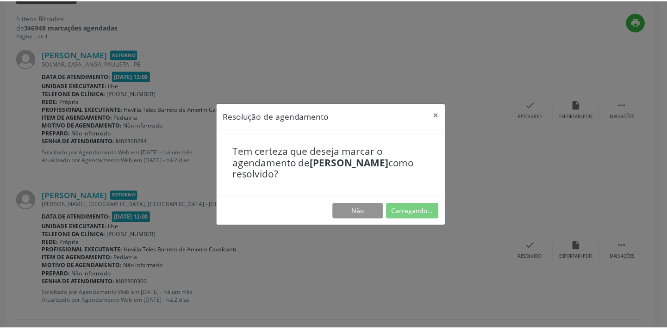
scroll to position [64, 0]
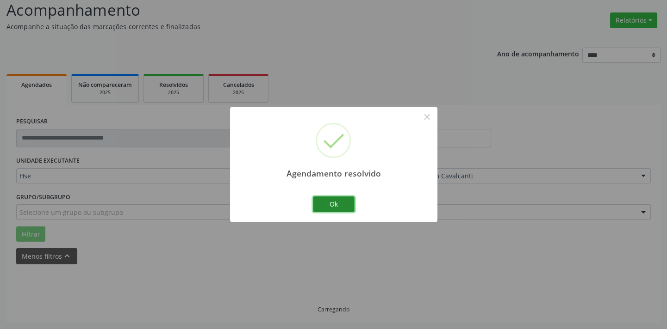
click at [343, 204] on button "Ok" at bounding box center [334, 205] width 42 height 16
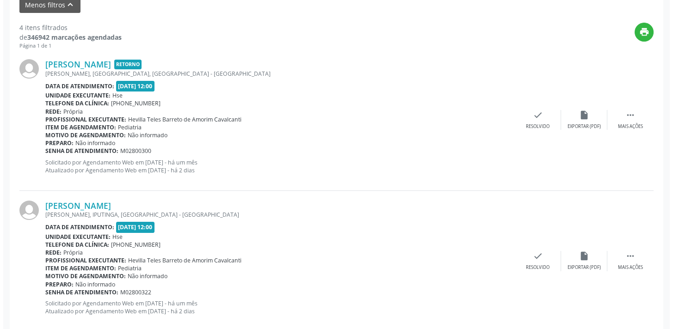
scroll to position [316, 0]
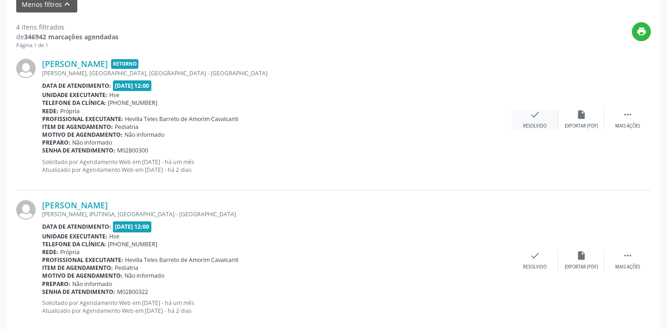
click at [535, 125] on div "Resolvido" at bounding box center [535, 126] width 24 height 6
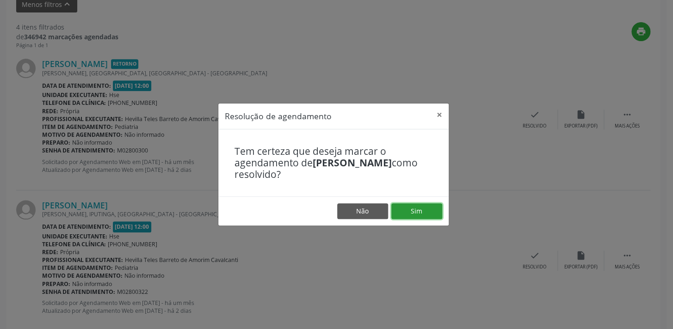
click at [407, 212] on button "Sim" at bounding box center [416, 212] width 51 height 16
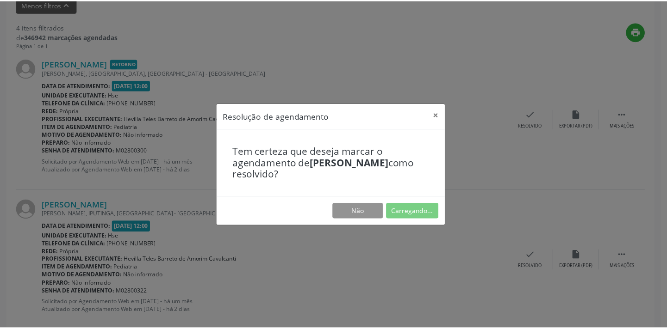
scroll to position [64, 0]
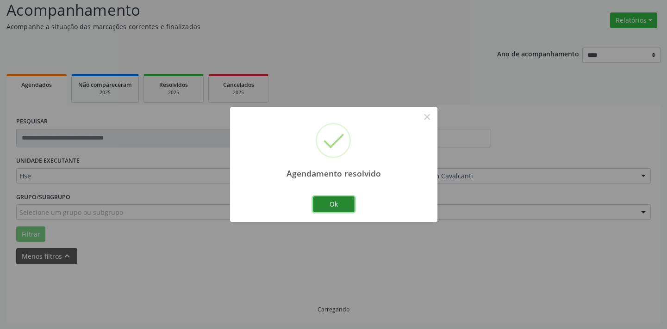
click at [337, 205] on button "Ok" at bounding box center [334, 205] width 42 height 16
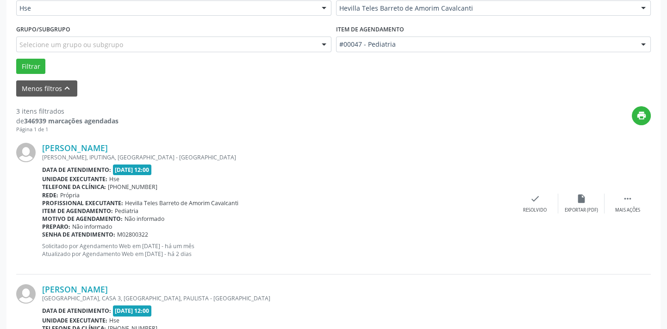
scroll to position [274, 0]
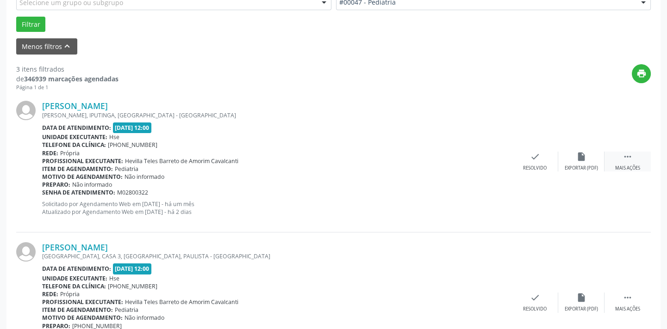
click at [623, 162] on div " Mais ações" at bounding box center [627, 162] width 46 height 20
click at [580, 166] on div "Não compareceu" at bounding box center [580, 168] width 39 height 6
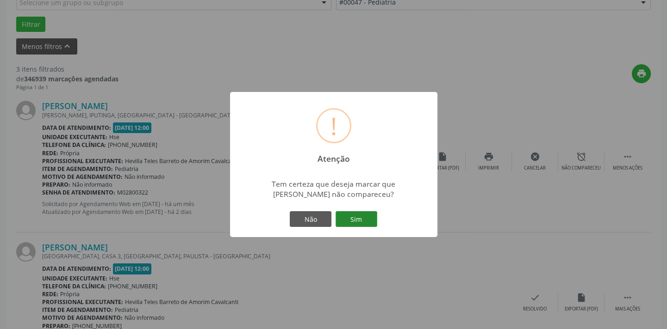
click at [365, 221] on button "Sim" at bounding box center [356, 219] width 42 height 16
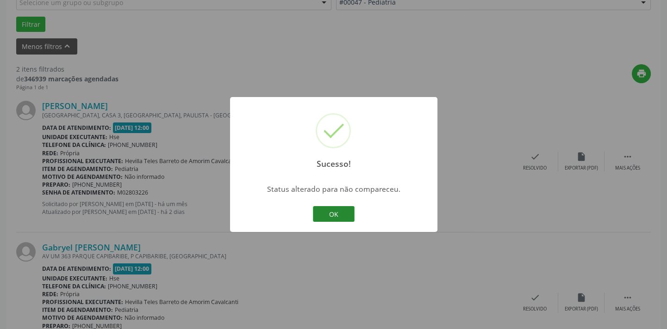
click at [335, 210] on button "OK" at bounding box center [334, 214] width 42 height 16
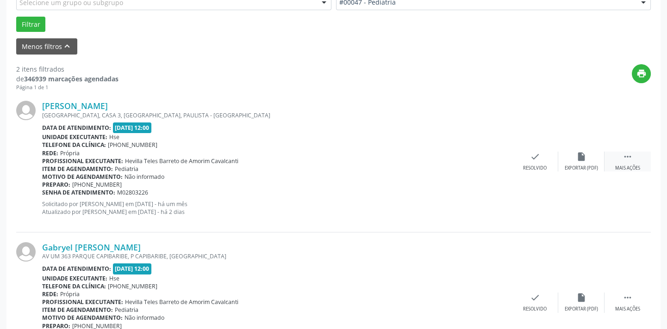
click at [633, 165] on div "Mais ações" at bounding box center [627, 168] width 25 height 6
click at [569, 161] on div "alarm_off Não compareceu" at bounding box center [581, 162] width 46 height 20
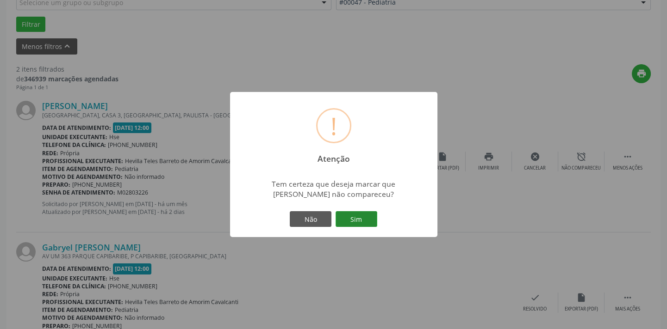
click at [357, 212] on button "Sim" at bounding box center [356, 219] width 42 height 16
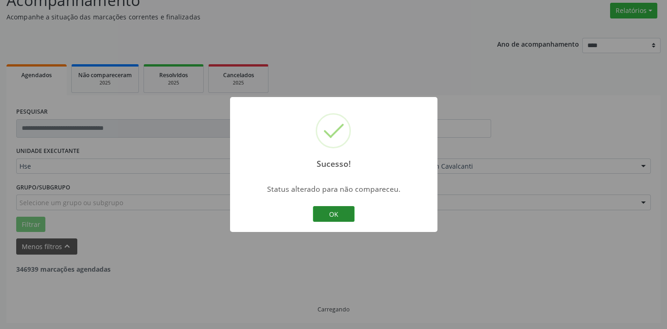
scroll to position [193, 0]
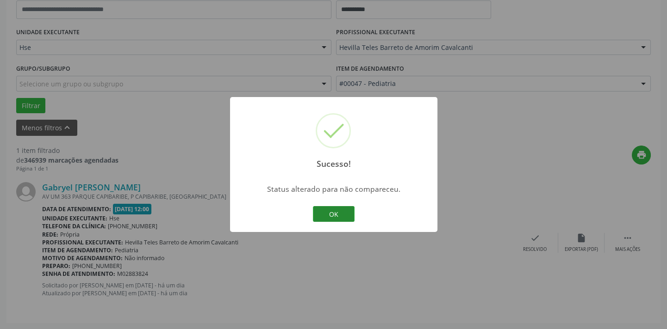
click at [335, 217] on button "OK" at bounding box center [334, 214] width 42 height 16
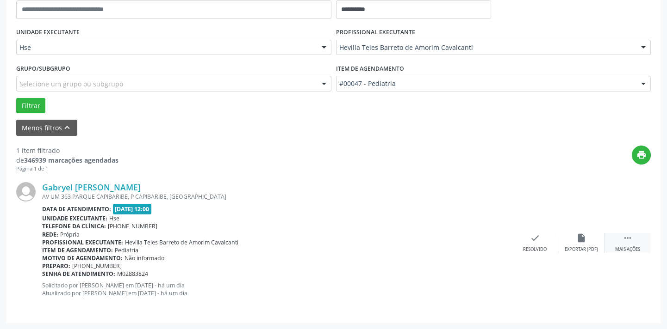
click at [625, 242] on icon "" at bounding box center [627, 238] width 10 height 10
click at [568, 248] on div "Não compareceu" at bounding box center [580, 250] width 39 height 6
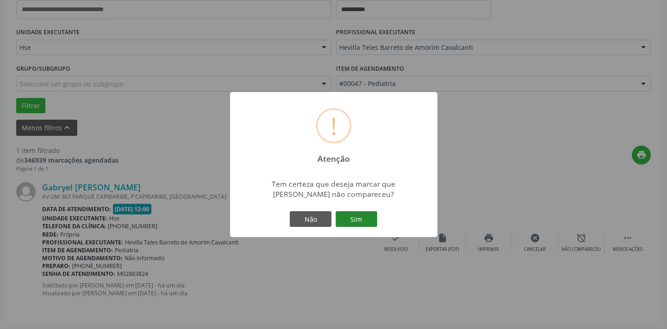
click at [361, 216] on button "Sim" at bounding box center [356, 219] width 42 height 16
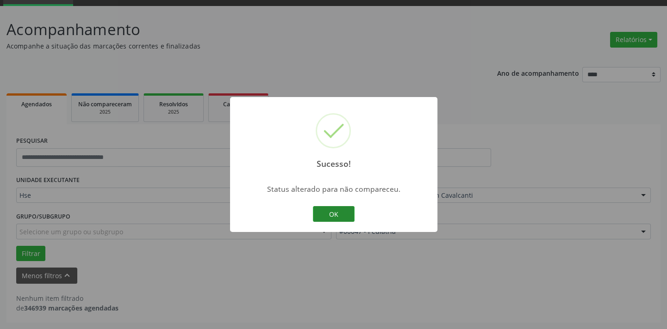
scroll to position [44, 0]
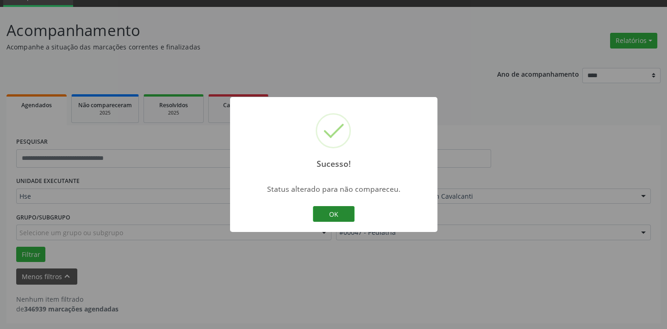
click at [323, 214] on button "OK" at bounding box center [334, 214] width 42 height 16
